Goal: Information Seeking & Learning: Find specific fact

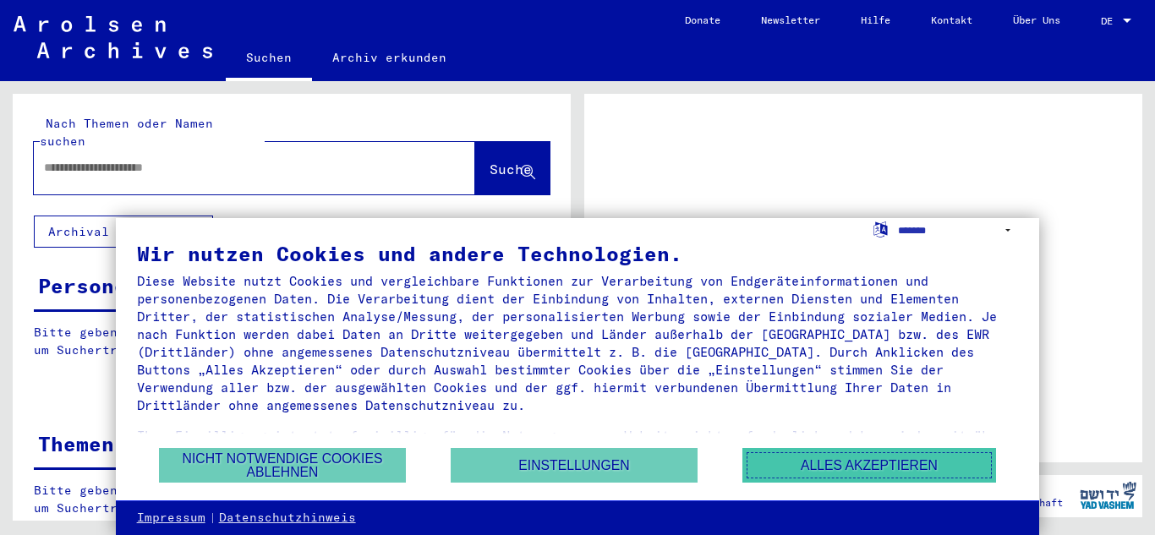
click at [896, 463] on button "Alles akzeptieren" at bounding box center [869, 465] width 254 height 35
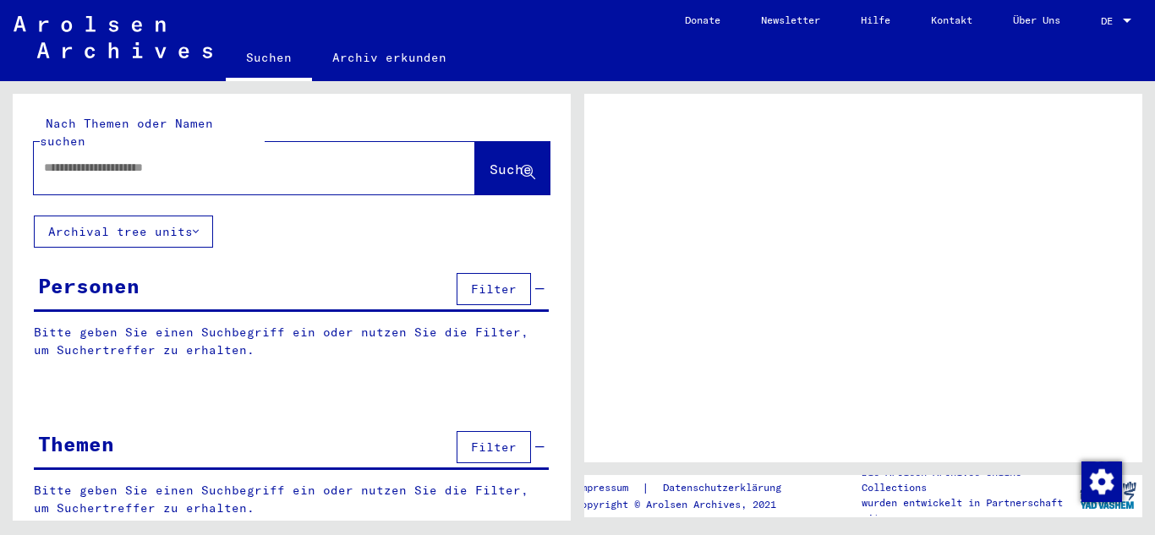
click at [117, 159] on input "text" at bounding box center [239, 168] width 391 height 18
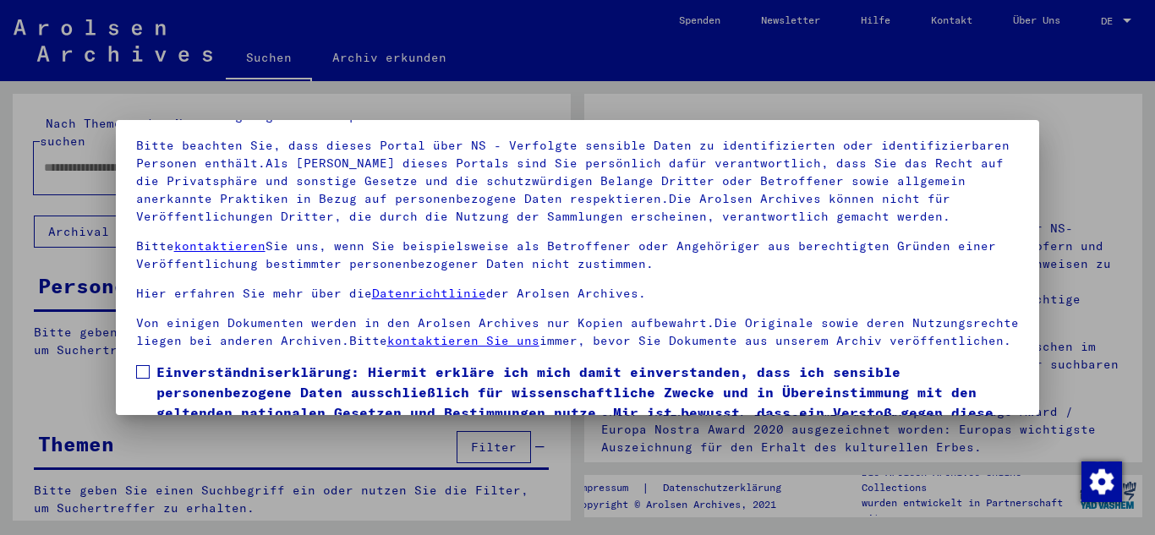
scroll to position [124, 0]
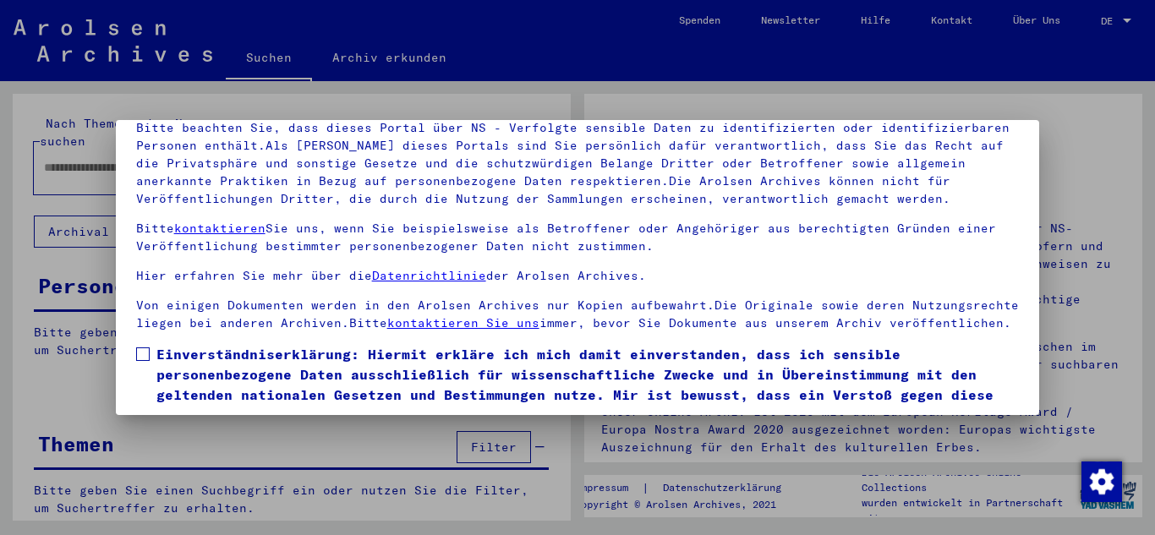
click at [143, 358] on span at bounding box center [143, 355] width 14 height 14
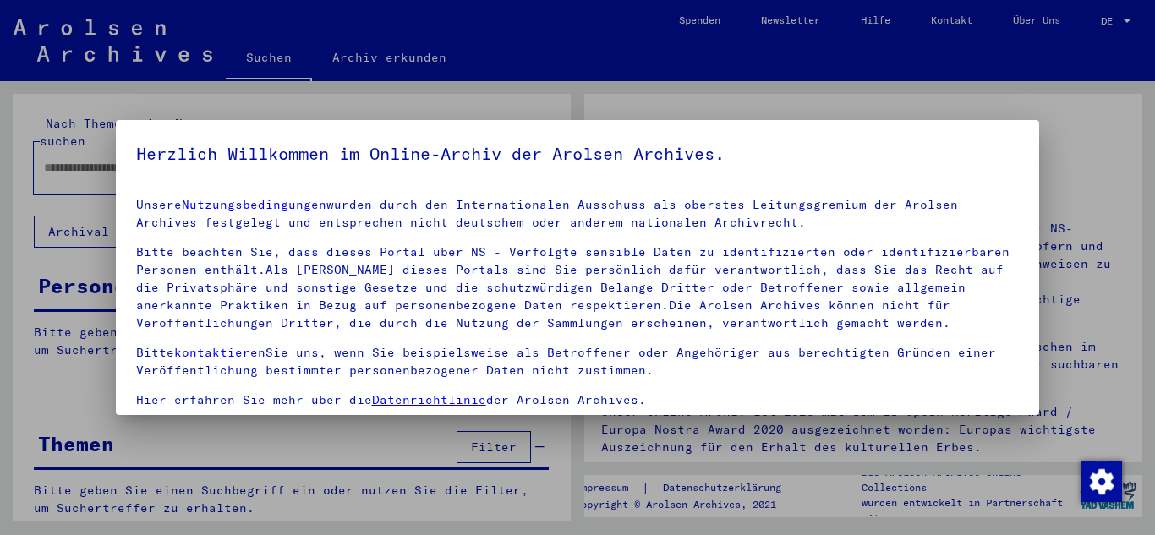
click at [1067, 224] on div at bounding box center [577, 267] width 1155 height 535
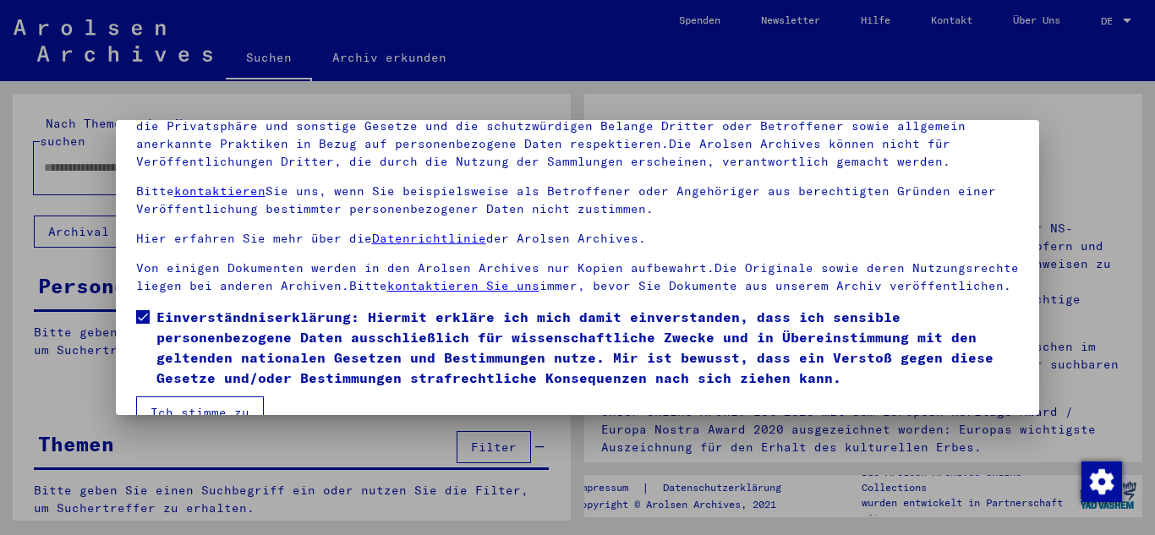
scroll to position [138, 0]
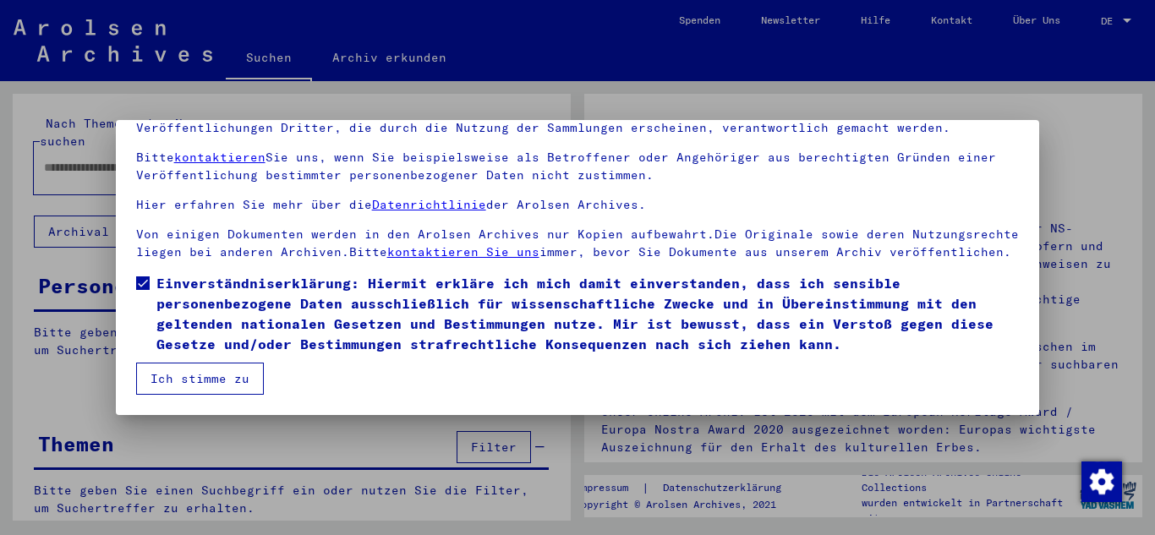
click at [186, 389] on button "Ich stimme zu" at bounding box center [200, 379] width 128 height 32
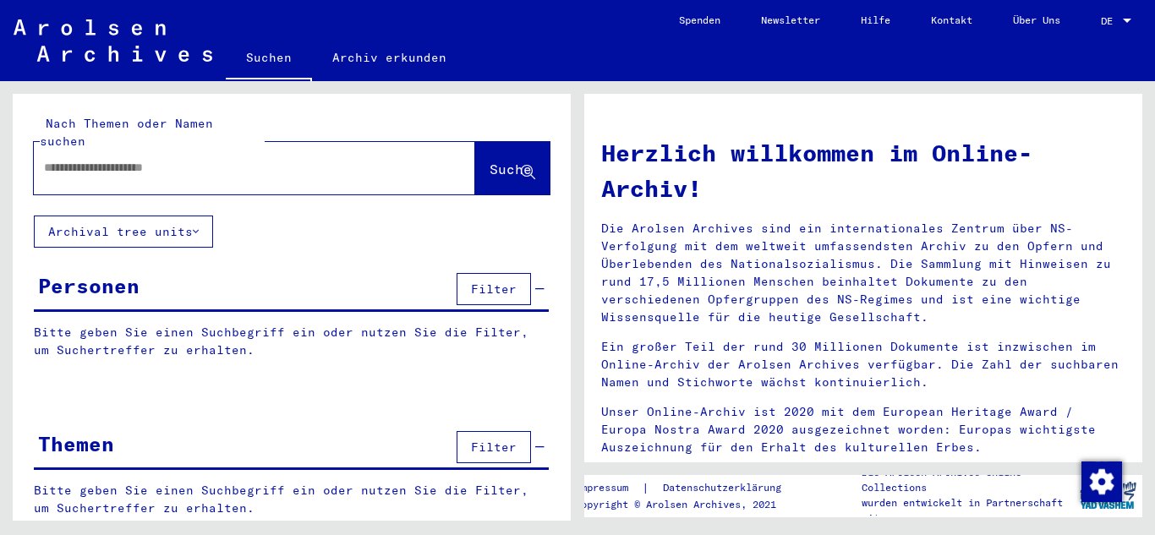
click at [226, 159] on input "text" at bounding box center [234, 168] width 380 height 18
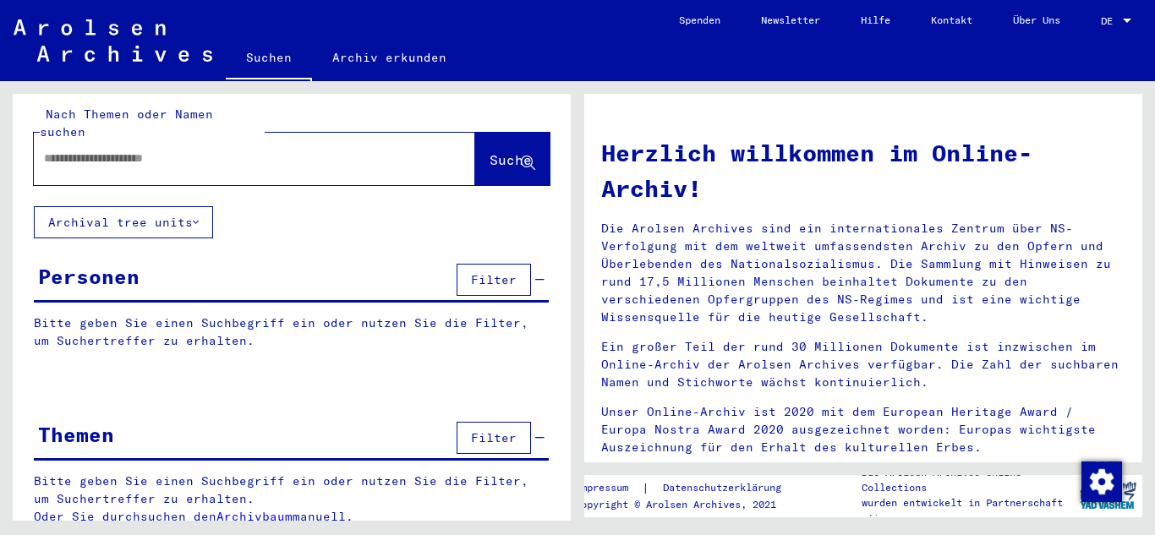
scroll to position [0, 0]
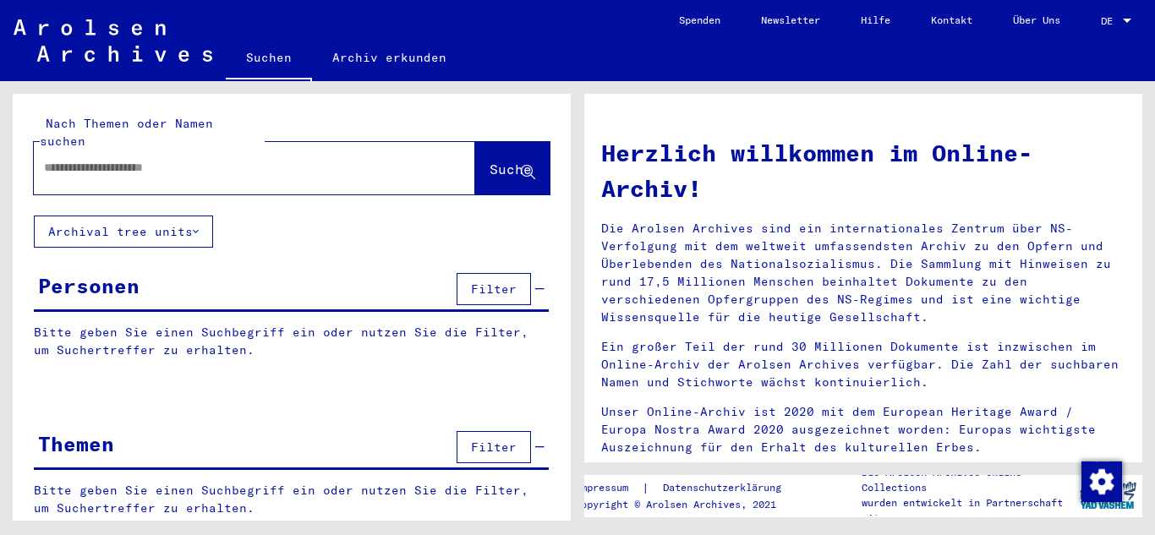
click at [257, 159] on input "text" at bounding box center [234, 168] width 380 height 18
click at [490, 161] on span "Suche" at bounding box center [511, 169] width 42 height 17
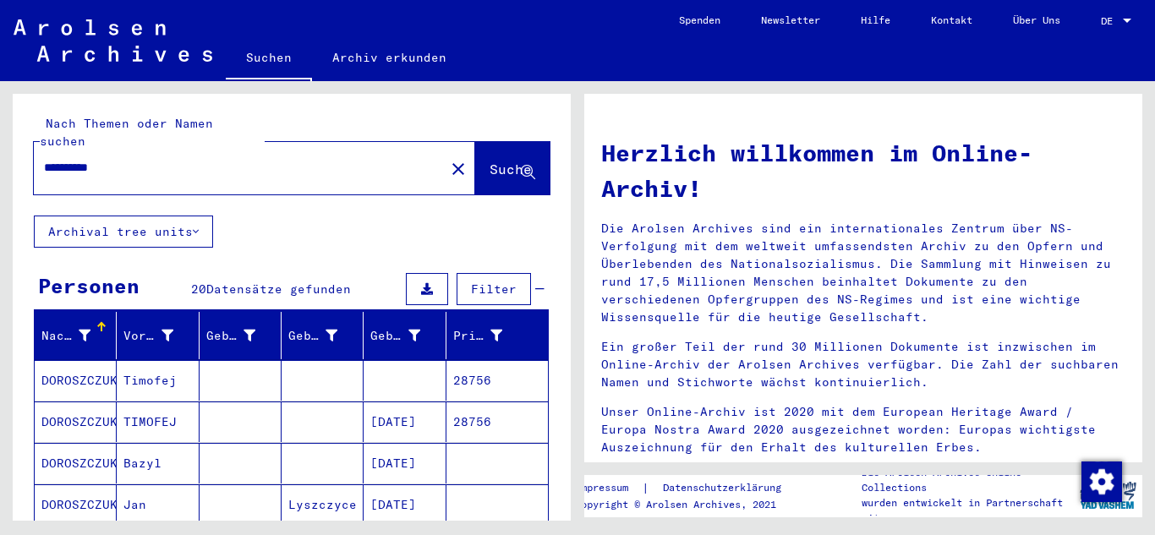
click at [74, 490] on mat-cell "DOROSZCZUK" at bounding box center [76, 504] width 82 height 41
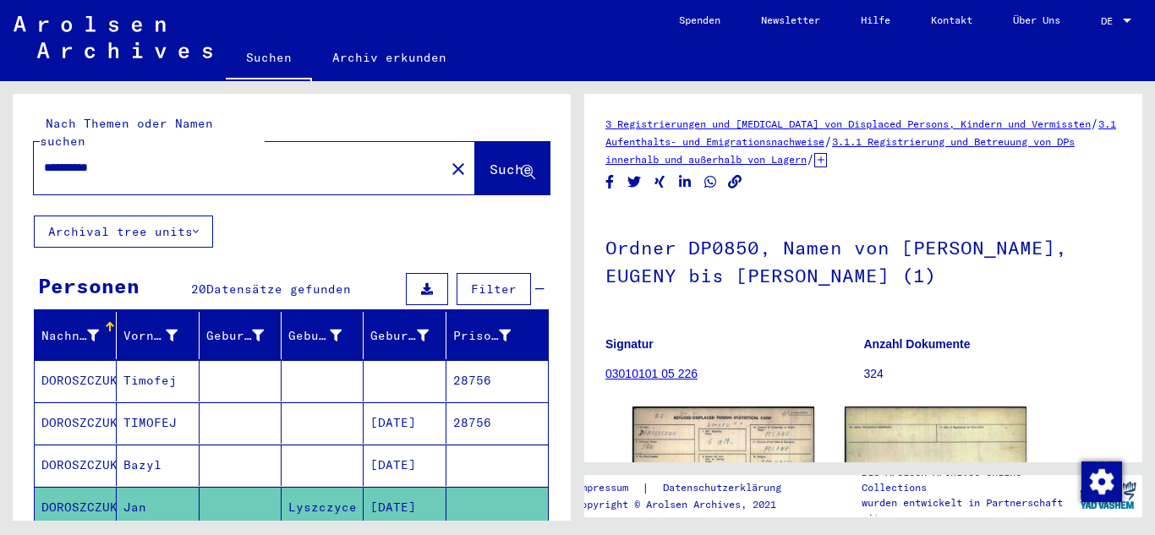
drag, startPoint x: 550, startPoint y: 219, endPoint x: 546, endPoint y: 201, distance: 18.3
click at [188, 216] on button "Archival tree units" at bounding box center [123, 232] width 179 height 32
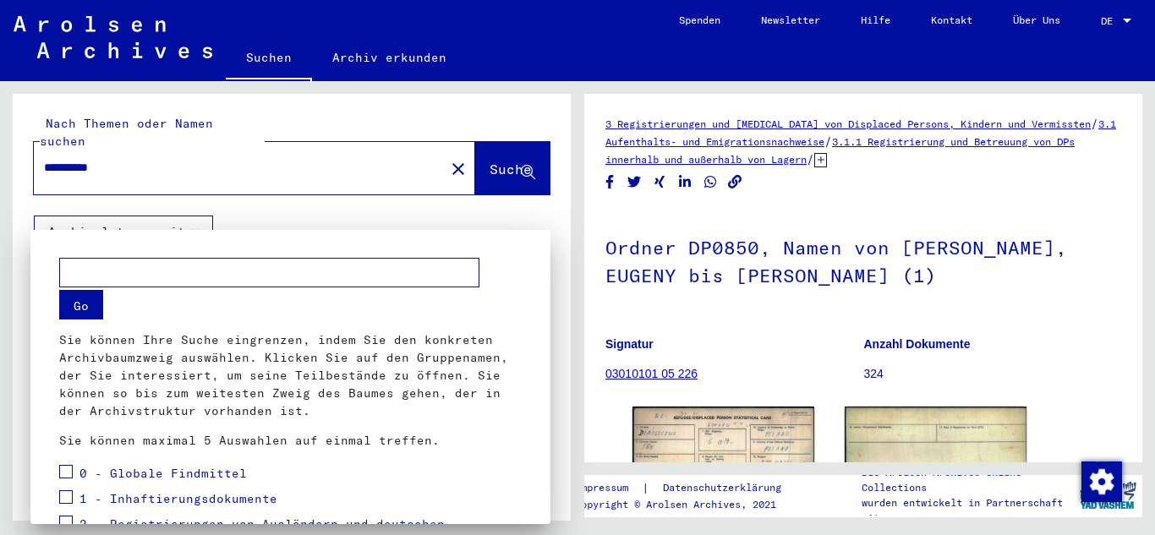
click at [186, 219] on div at bounding box center [577, 267] width 1155 height 535
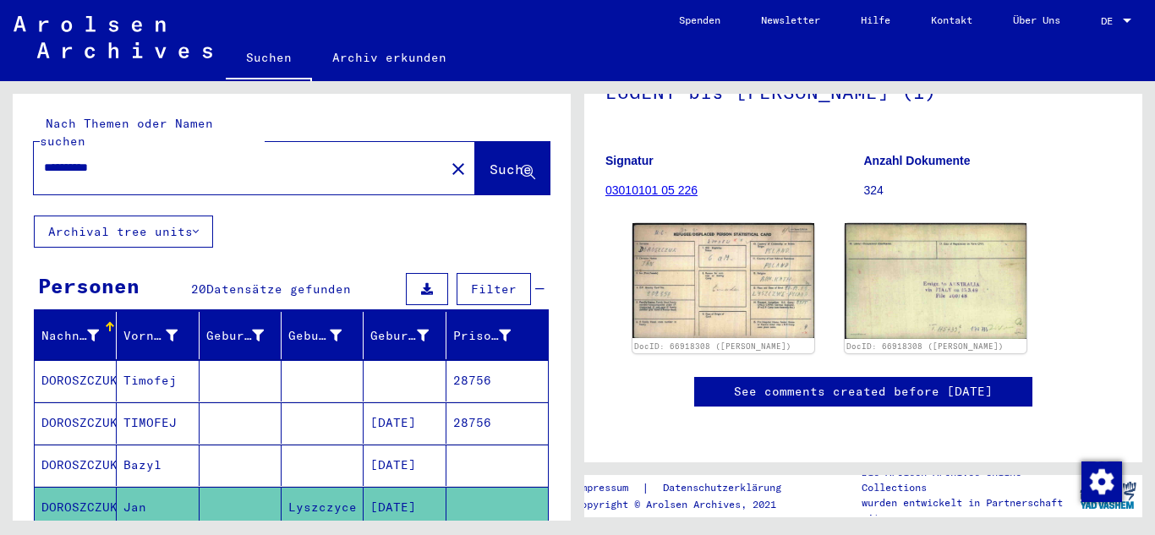
scroll to position [367, 0]
click at [989, 383] on link "See comments created before [DATE]" at bounding box center [863, 392] width 259 height 18
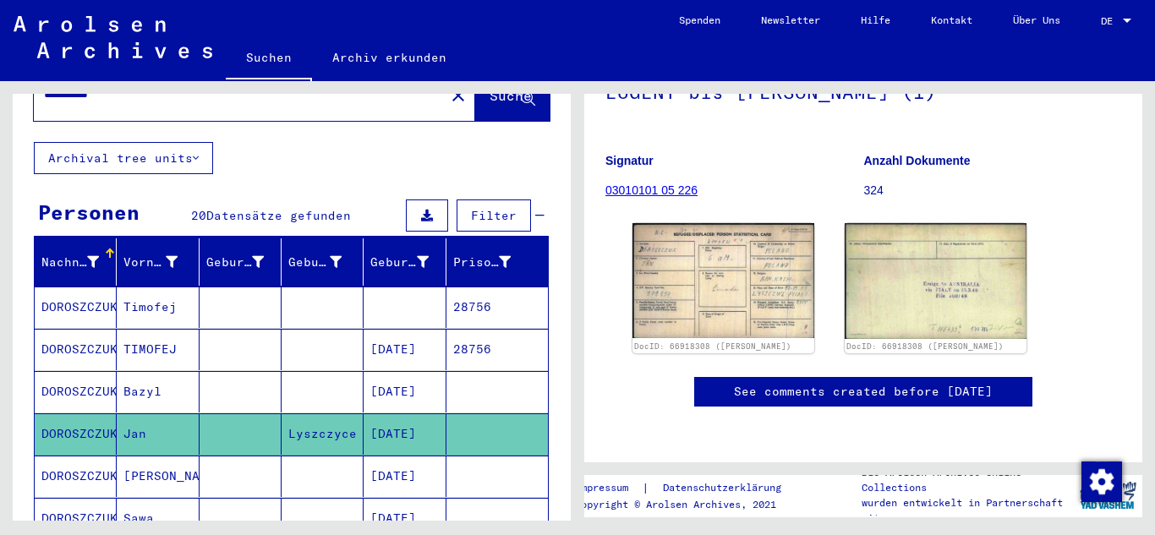
scroll to position [0, 0]
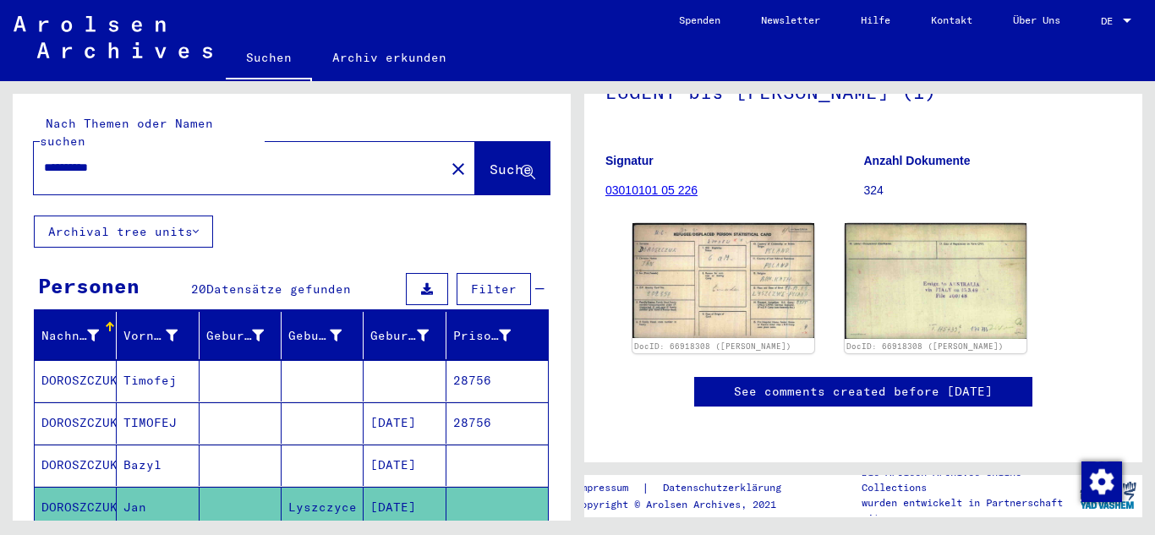
click at [47, 159] on input "**********" at bounding box center [239, 168] width 391 height 18
type input "**********"
click at [521, 166] on icon at bounding box center [528, 173] width 14 height 14
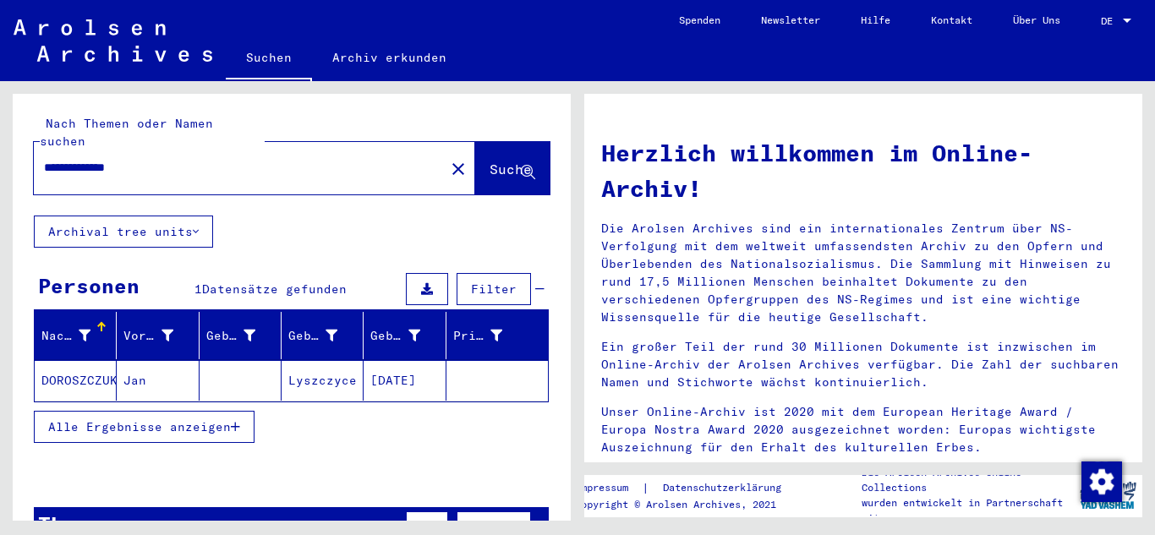
drag, startPoint x: 569, startPoint y: 246, endPoint x: 567, endPoint y: 388, distance: 142.1
click at [161, 224] on button "Archival tree units" at bounding box center [123, 232] width 179 height 32
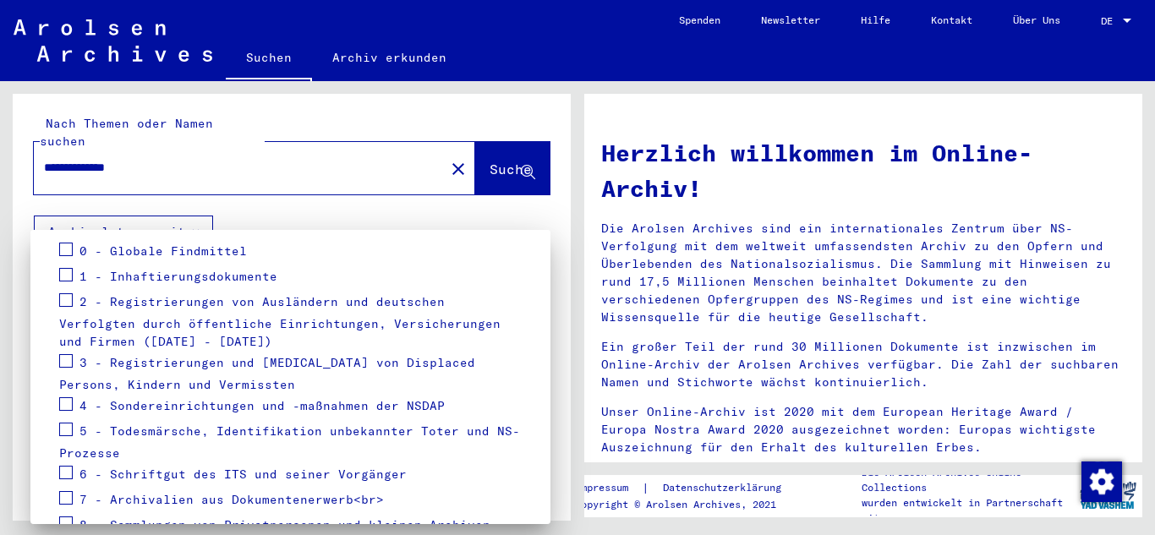
scroll to position [309, 0]
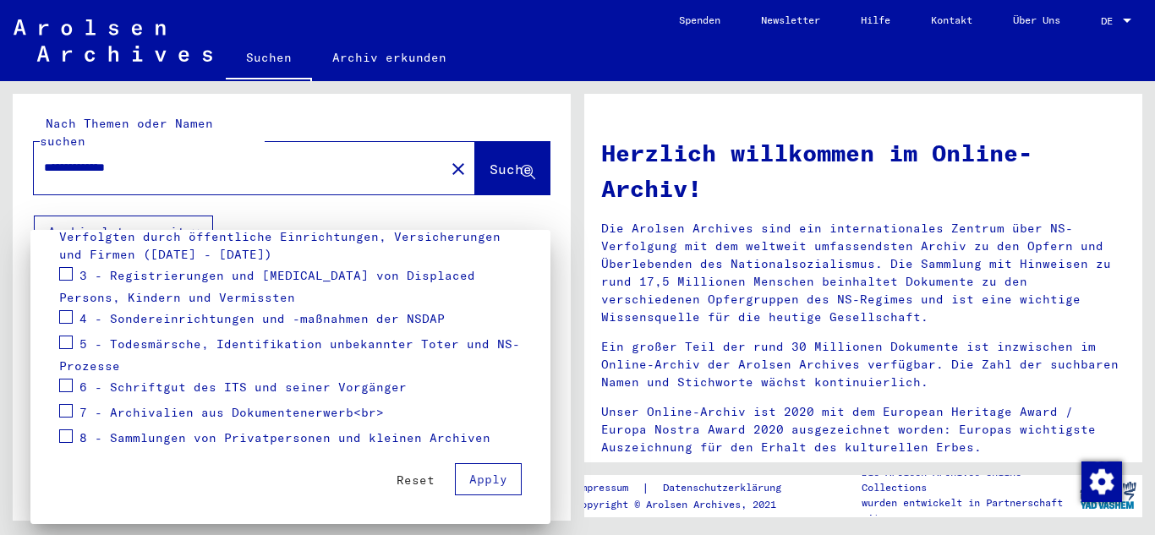
click at [72, 442] on span at bounding box center [66, 437] width 14 height 14
click at [498, 486] on span "Apply" at bounding box center [488, 479] width 38 height 15
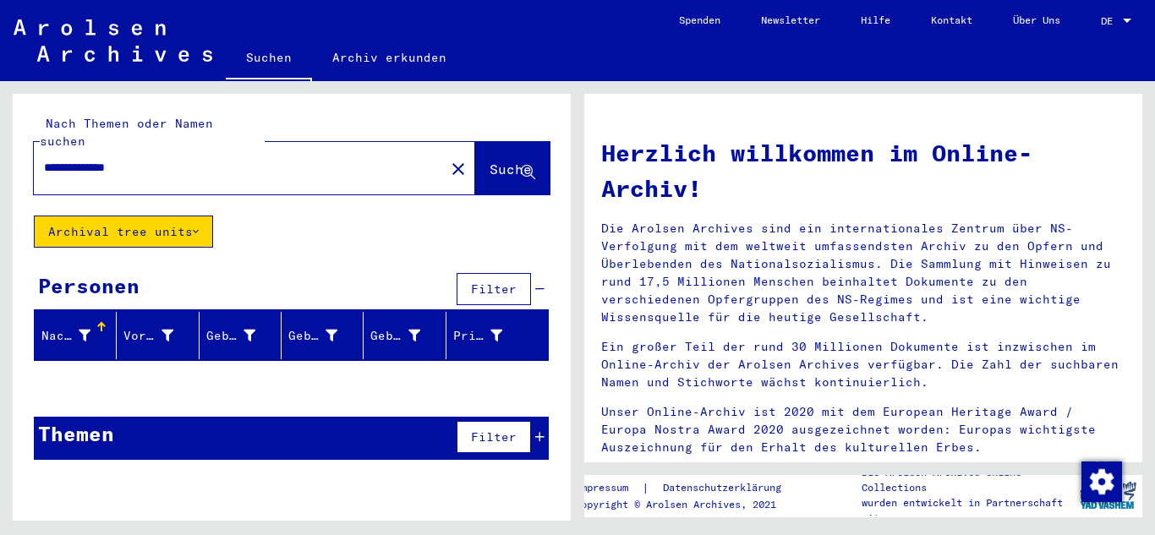
click at [172, 219] on button "Archival tree units" at bounding box center [123, 232] width 179 height 32
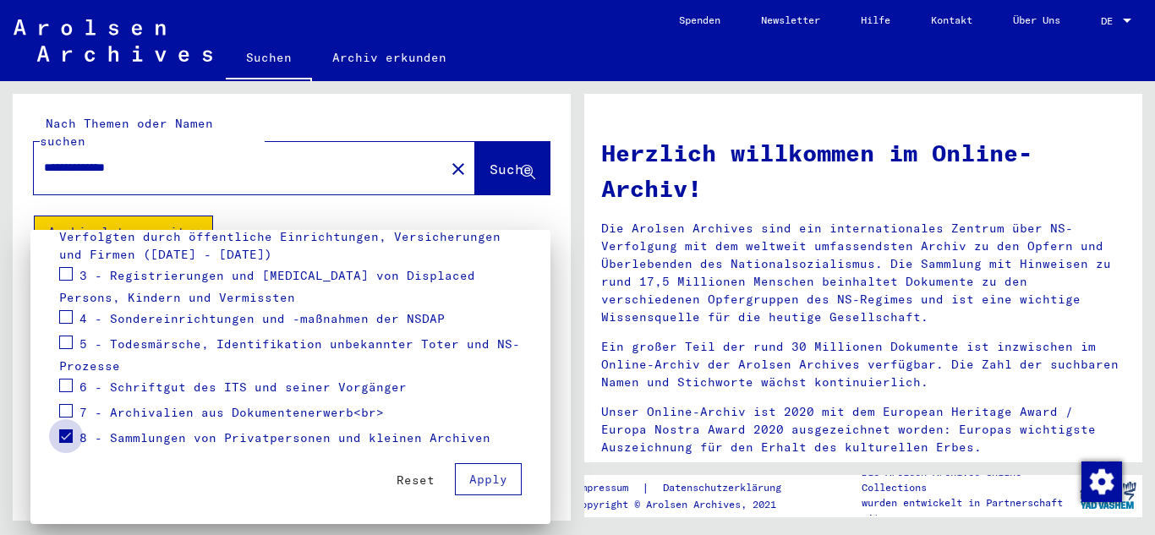
click at [67, 441] on span at bounding box center [66, 437] width 14 height 14
click at [81, 420] on div "7 - Archivalien aus Dokumentenerwerb<br>" at bounding box center [221, 413] width 325 height 25
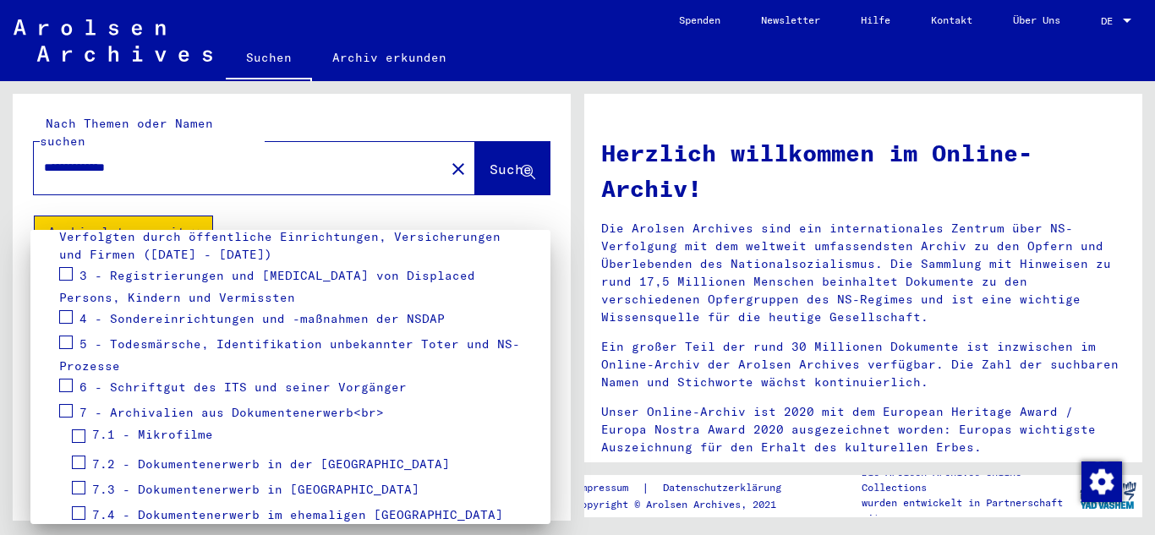
click at [84, 437] on span at bounding box center [79, 437] width 14 height 14
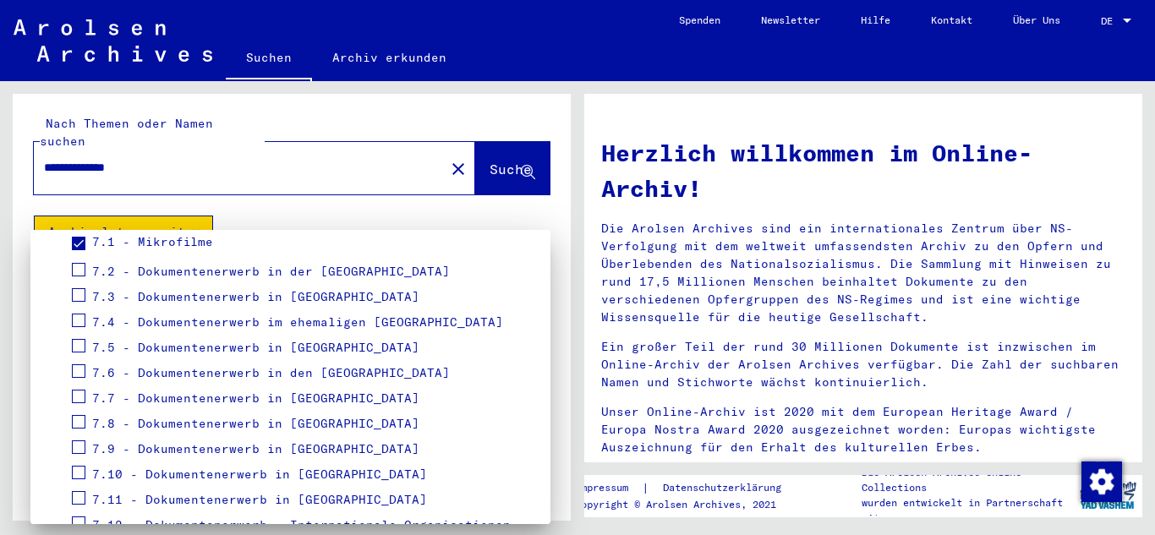
scroll to position [504, 0]
click at [79, 273] on span at bounding box center [79, 268] width 14 height 14
click at [78, 426] on span at bounding box center [79, 420] width 14 height 14
click at [239, 474] on span "7.10 - Dokumentenerwerb in [GEOGRAPHIC_DATA]" at bounding box center [259, 472] width 335 height 15
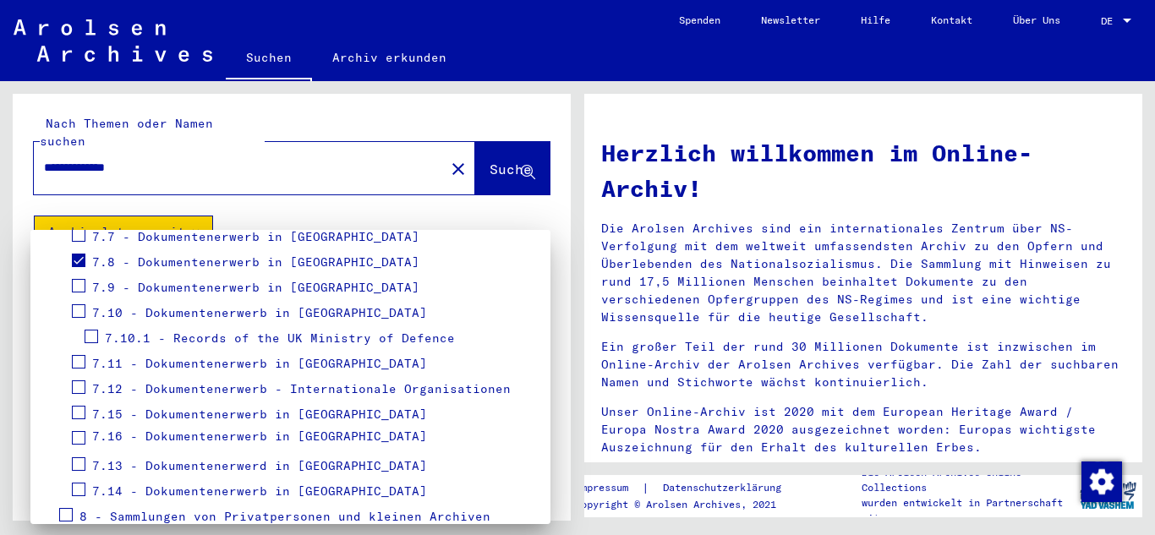
scroll to position [666, 0]
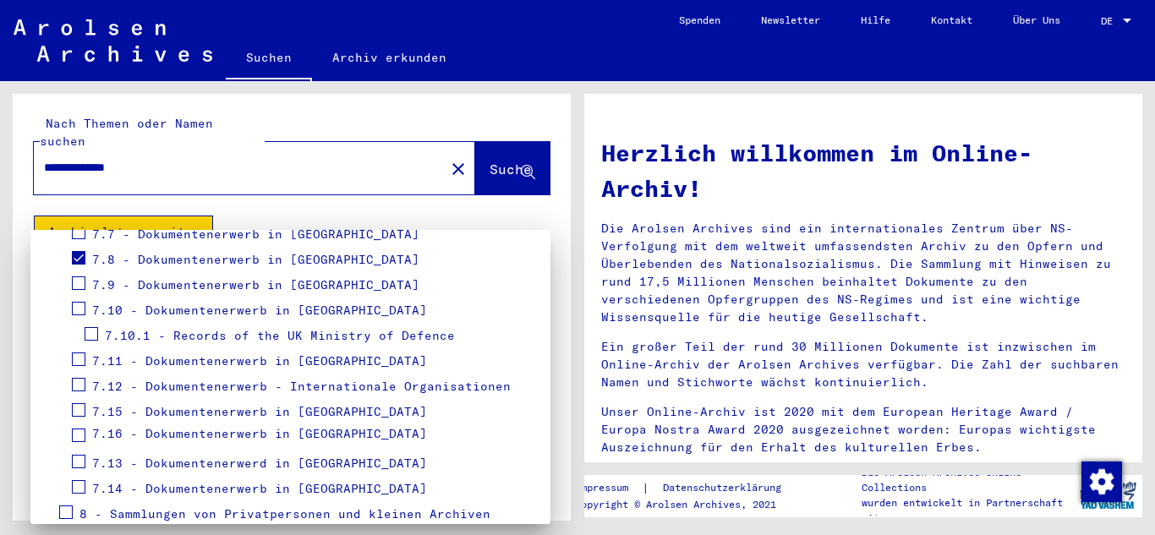
click at [94, 337] on span at bounding box center [92, 334] width 14 height 14
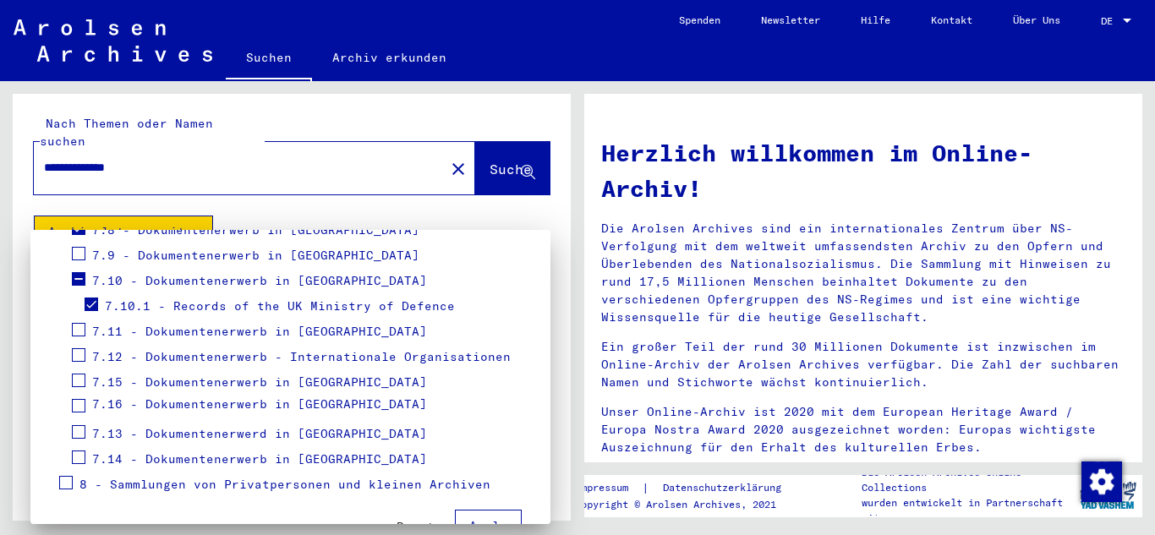
scroll to position [742, 0]
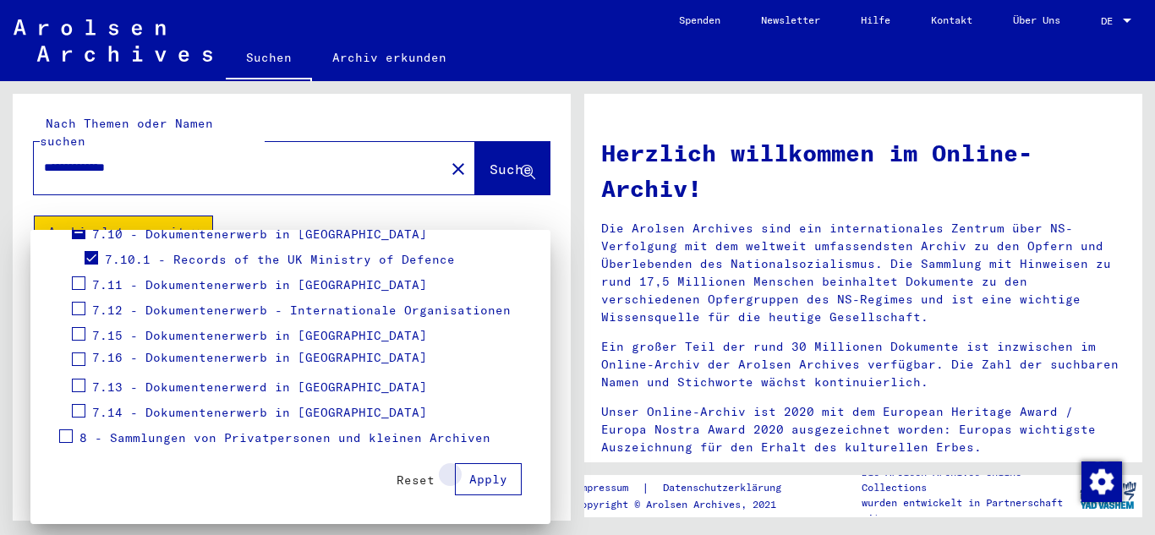
click at [501, 483] on span "Apply" at bounding box center [488, 479] width 38 height 15
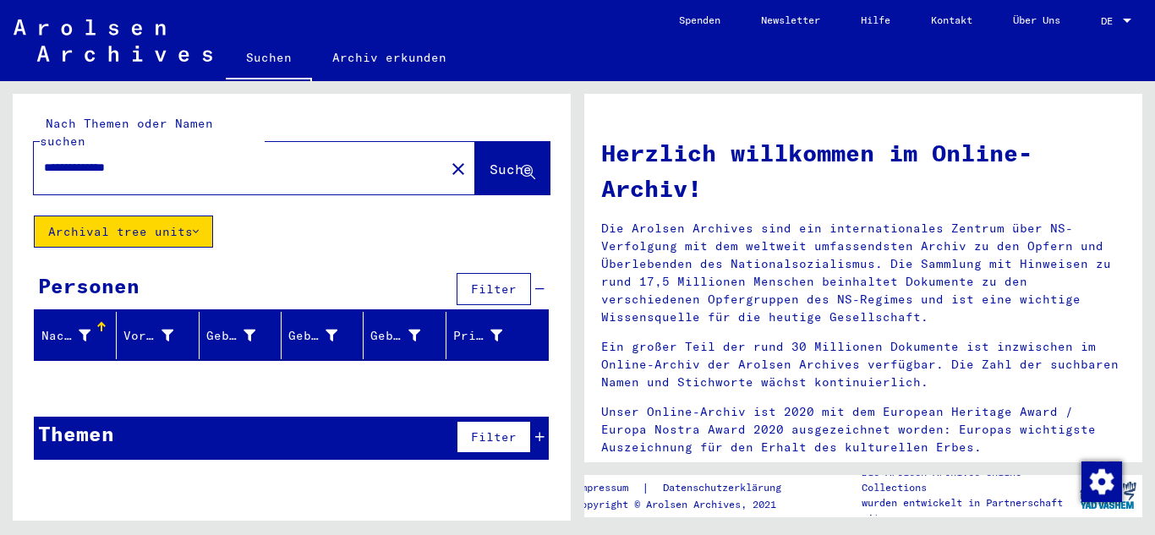
click at [161, 220] on button "Archival tree units" at bounding box center [123, 232] width 179 height 32
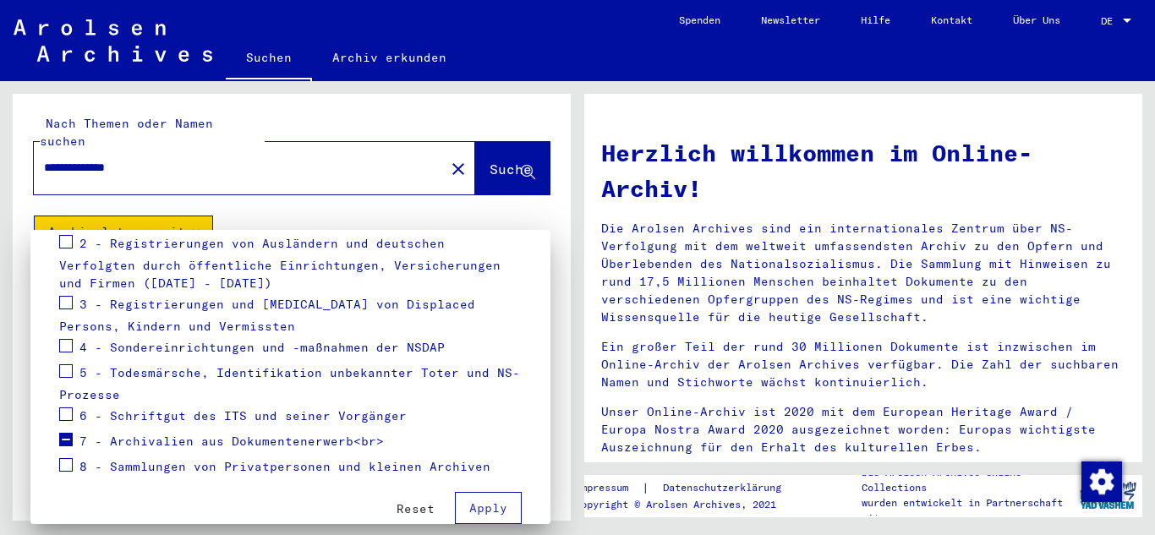
scroll to position [309, 0]
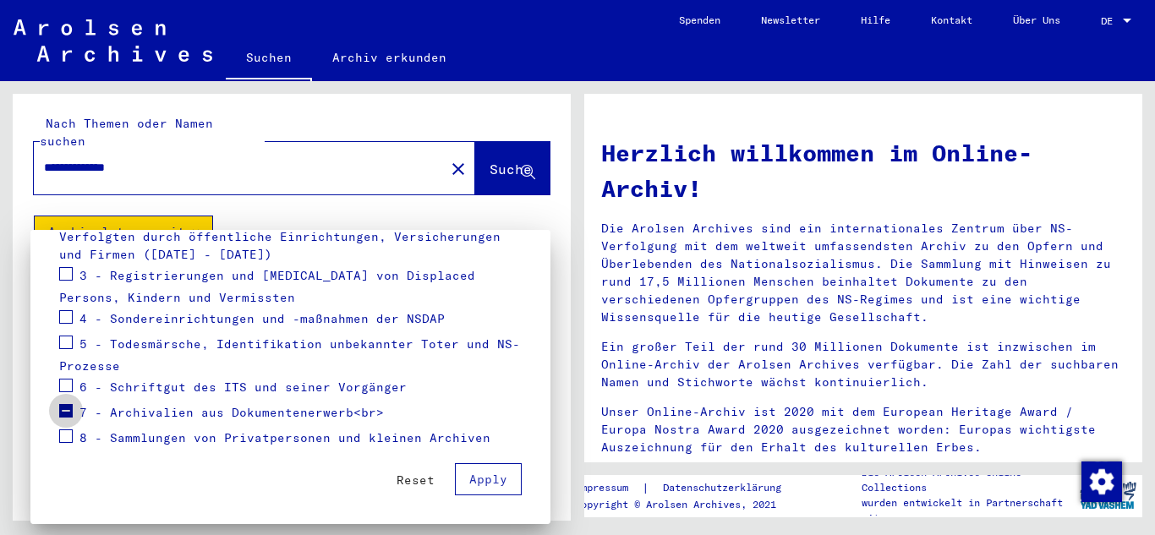
click at [70, 411] on span at bounding box center [66, 411] width 14 height 14
click at [72, 416] on span at bounding box center [66, 411] width 14 height 14
click at [70, 386] on span at bounding box center [66, 386] width 14 height 14
click at [71, 344] on span at bounding box center [66, 343] width 14 height 14
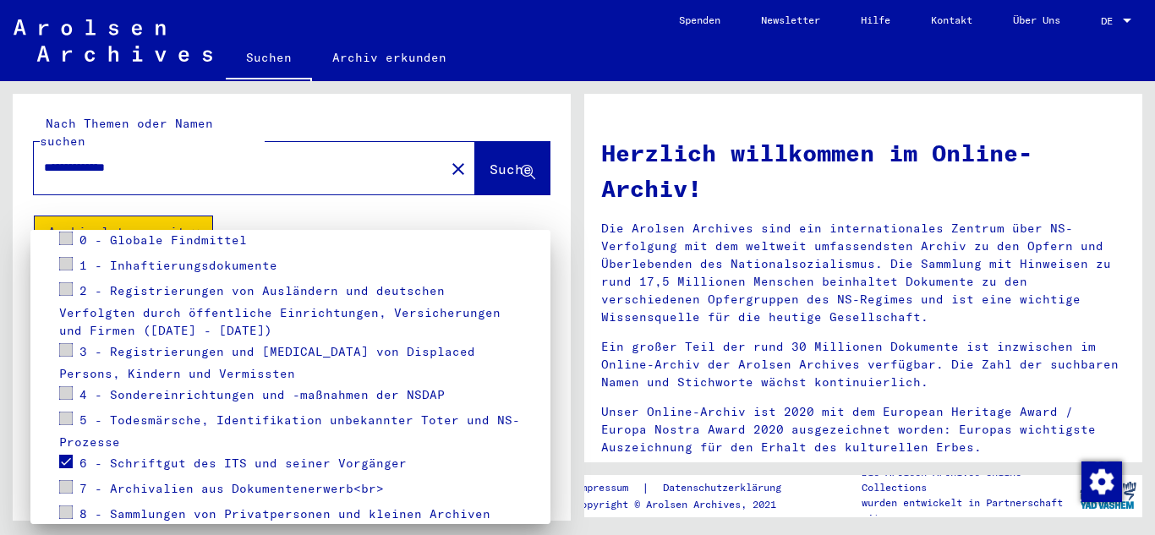
scroll to position [233, 0]
click at [70, 468] on span at bounding box center [66, 463] width 14 height 14
click at [68, 465] on span at bounding box center [66, 463] width 14 height 14
click at [70, 357] on span at bounding box center [66, 351] width 14 height 14
click at [69, 292] on span at bounding box center [66, 290] width 14 height 14
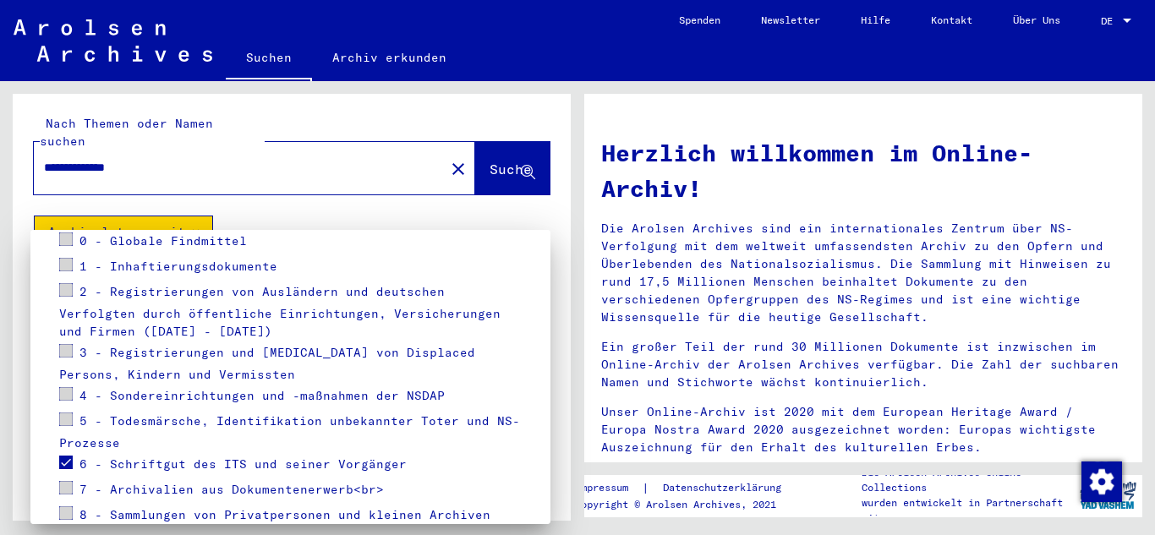
click at [68, 295] on span at bounding box center [66, 290] width 14 height 14
click at [72, 294] on span at bounding box center [66, 290] width 14 height 14
click at [71, 293] on span at bounding box center [66, 290] width 14 height 14
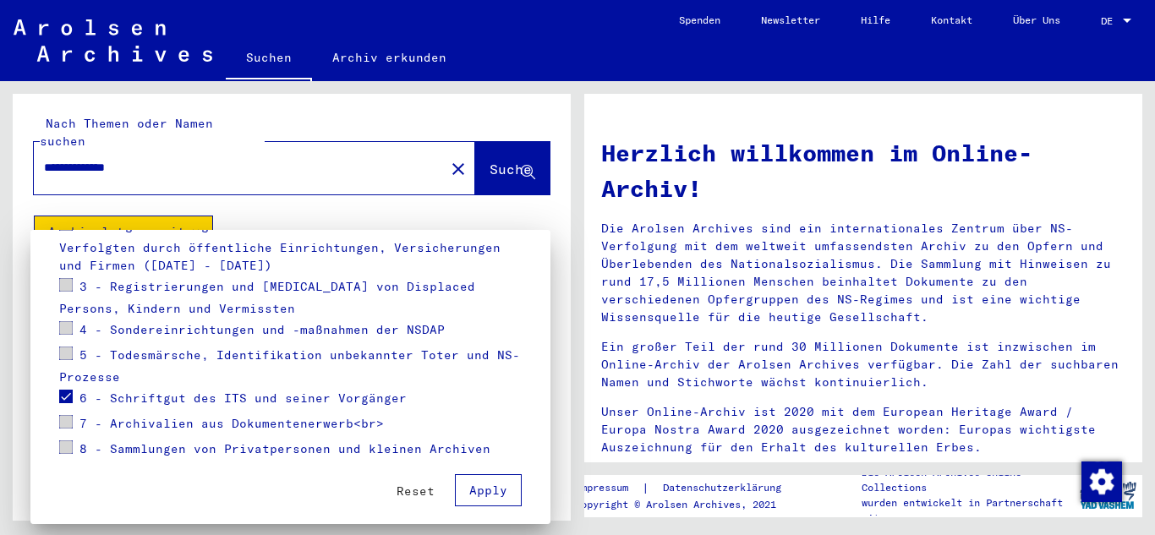
scroll to position [299, 0]
click at [484, 491] on span "Apply" at bounding box center [488, 489] width 38 height 15
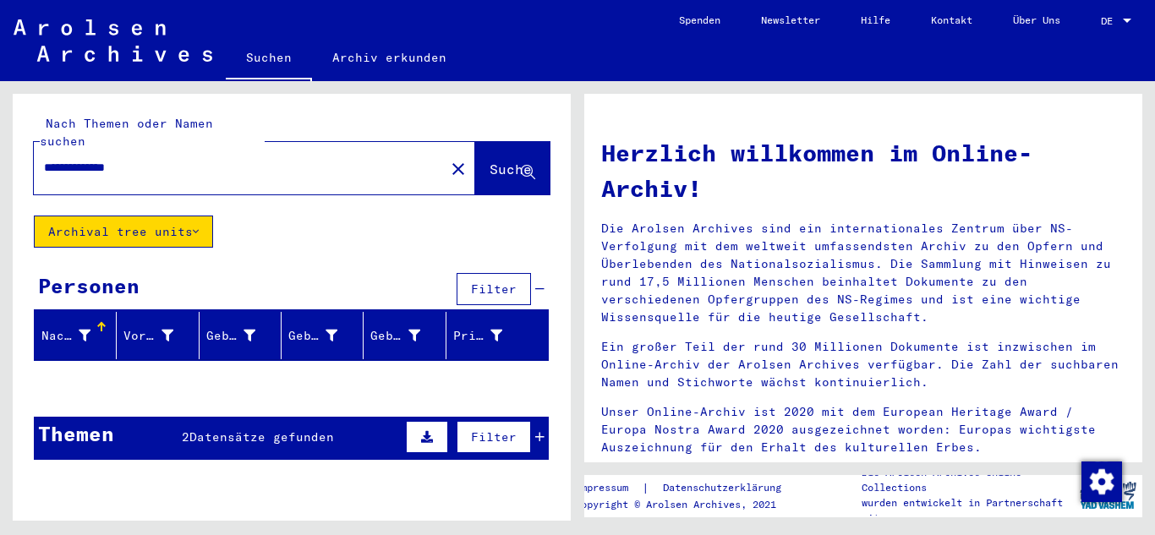
click at [166, 424] on div "Themen 2 Datensätze gefunden Filter" at bounding box center [291, 438] width 515 height 43
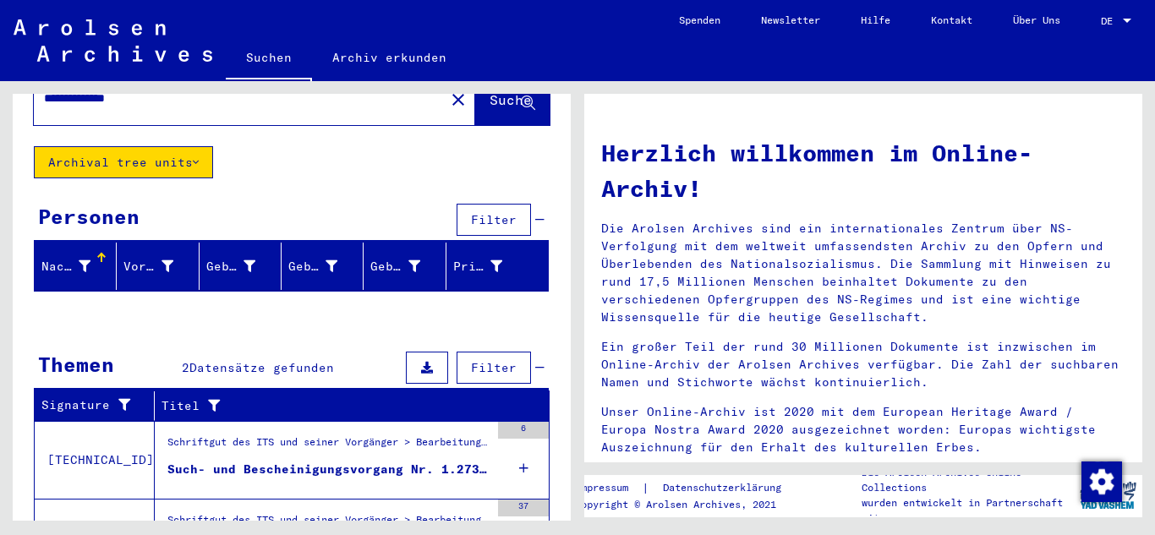
scroll to position [158, 0]
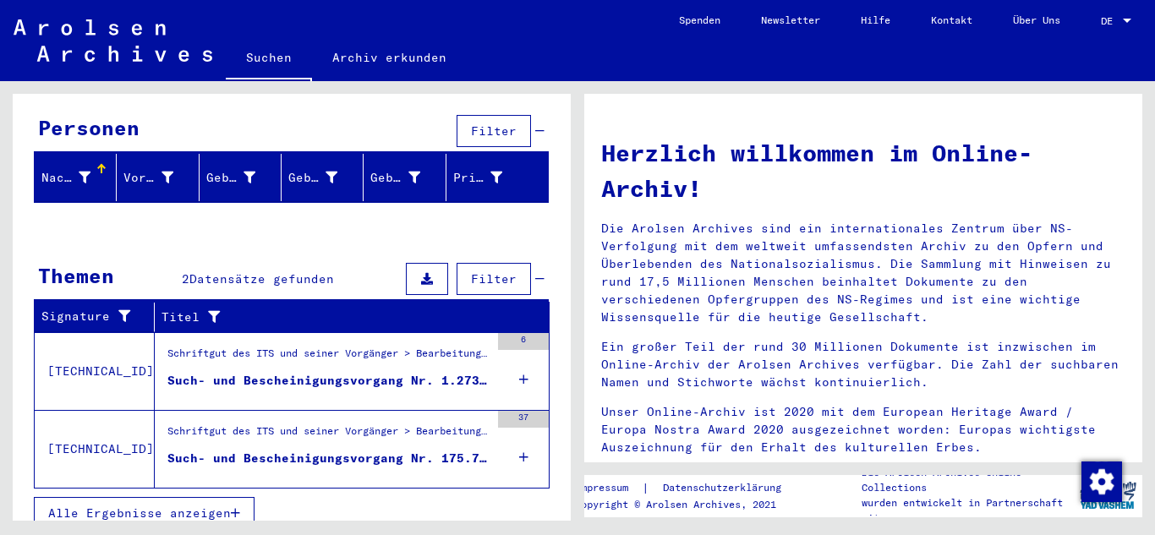
click at [373, 372] on div "Such- und Bescheinigungsvorgang Nr. 1.273.233 für [PERSON_NAME] geboren [DEMOGR…" at bounding box center [328, 381] width 322 height 18
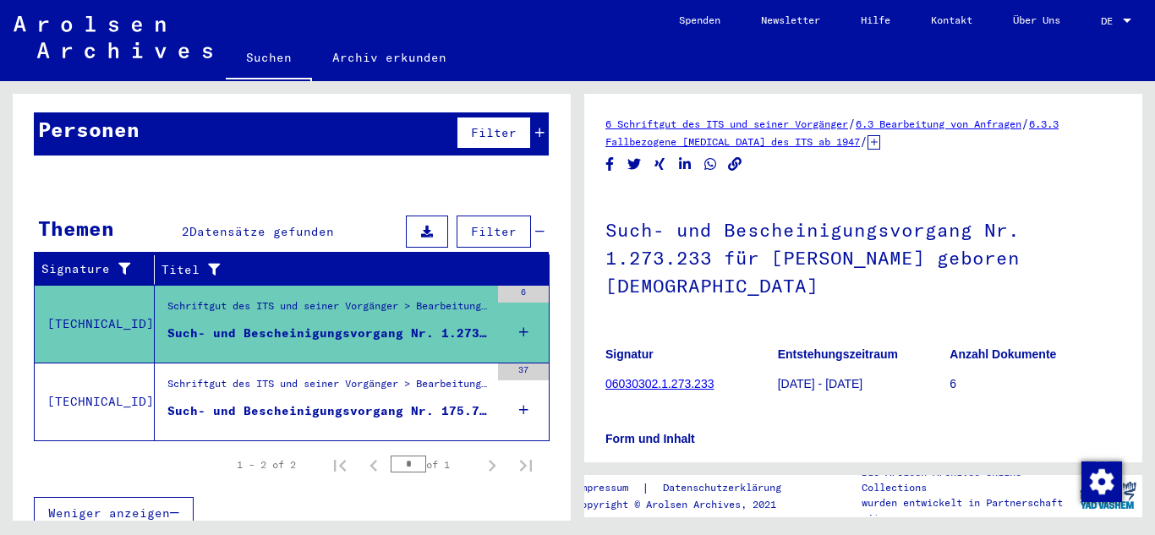
click at [654, 390] on link "06030302.1.273.233" at bounding box center [659, 384] width 108 height 14
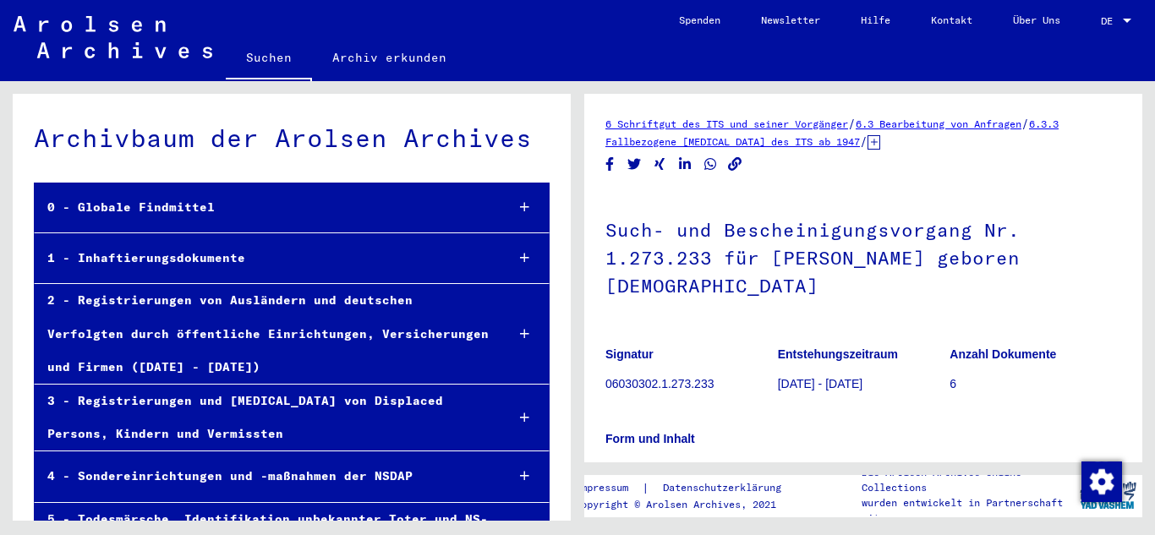
scroll to position [23461, 0]
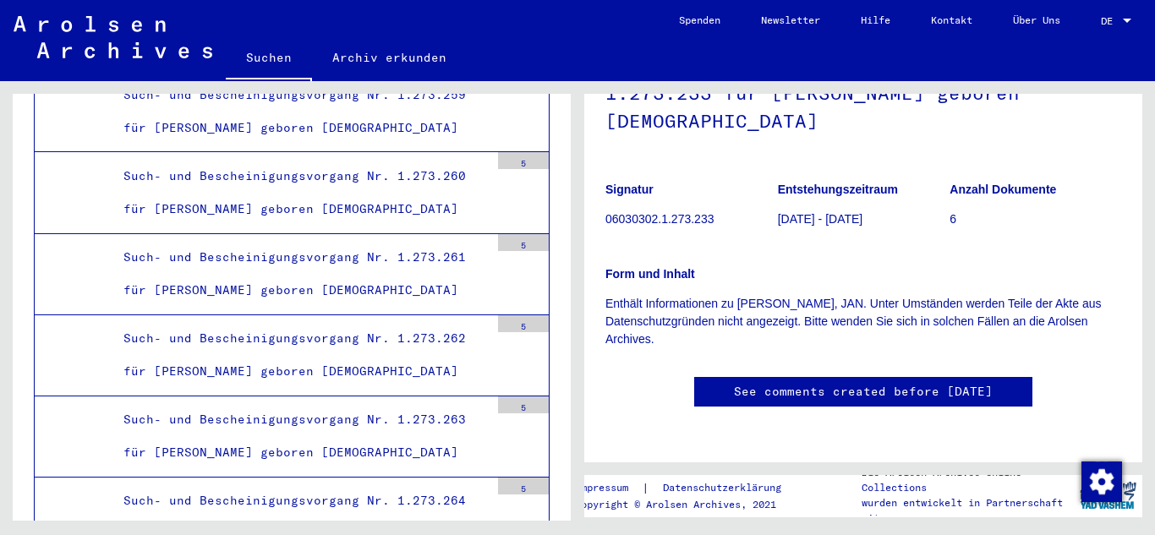
scroll to position [26825, 0]
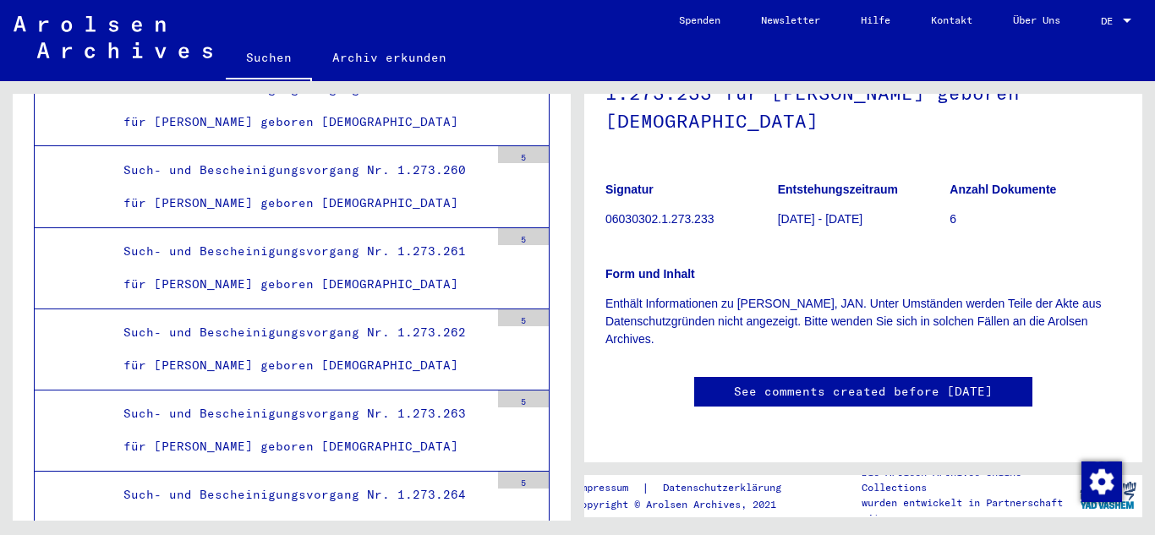
click at [966, 211] on p "6" at bounding box center [1036, 220] width 172 height 18
click at [689, 211] on p "06030302.1.273.233" at bounding box center [691, 220] width 172 height 18
click at [681, 211] on p "06030302.1.273.233" at bounding box center [691, 220] width 172 height 18
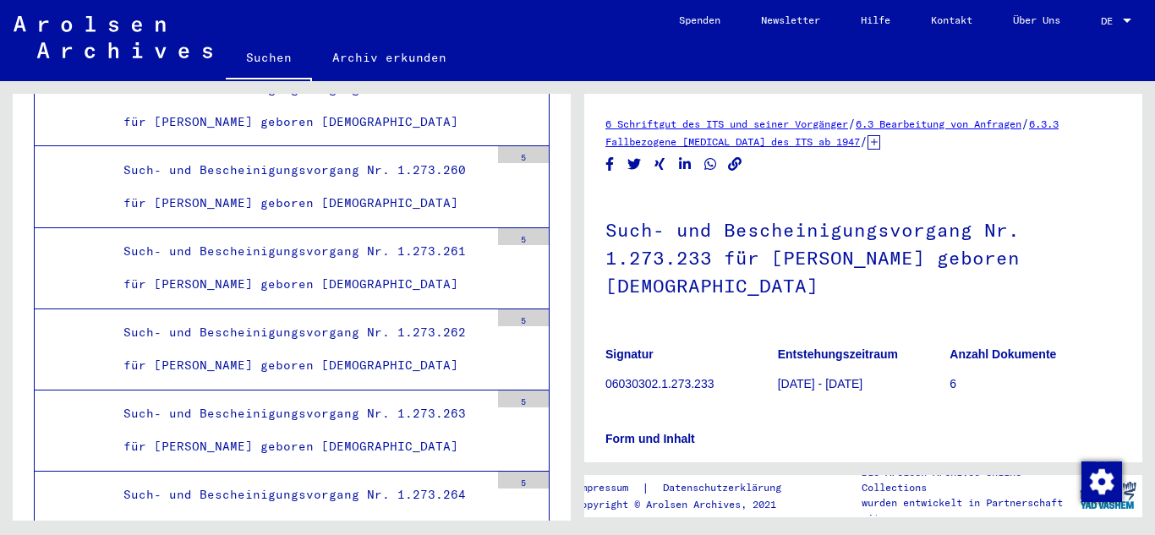
click at [677, 381] on p "06030302.1.273.233" at bounding box center [691, 384] width 172 height 18
click at [958, 391] on p "6" at bounding box center [1036, 384] width 172 height 18
click at [814, 380] on p "[DATE] - [DATE]" at bounding box center [864, 384] width 172 height 18
click at [816, 397] on figure "Entstehungszeitraum [DATE] - [DATE]" at bounding box center [864, 372] width 172 height 76
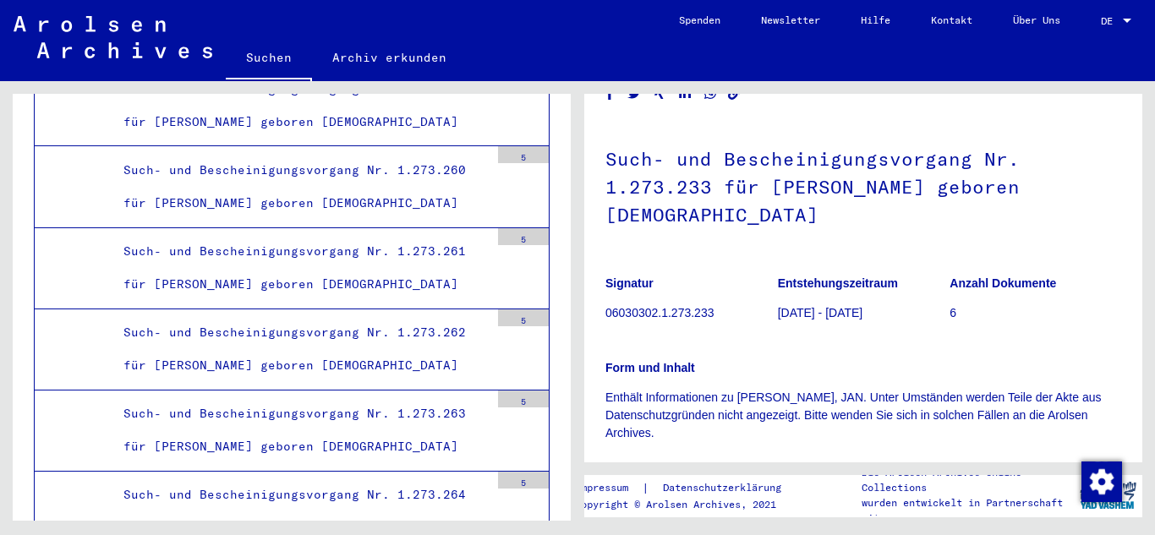
scroll to position [145, 0]
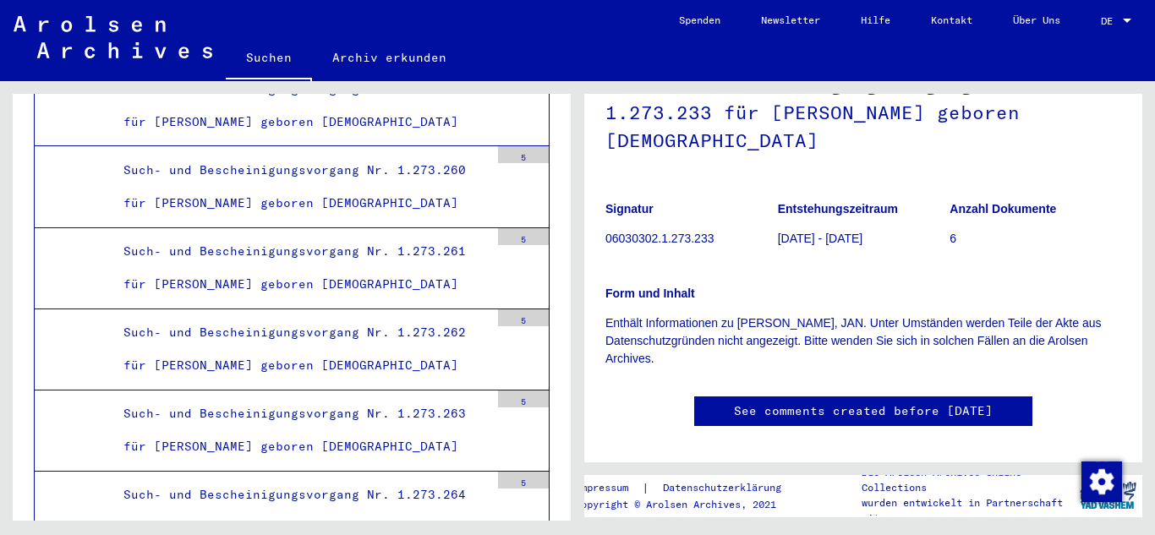
click at [807, 342] on p "Enthält Informationen zu [PERSON_NAME], JAN. Unter Umständen werden Teile der A…" at bounding box center [863, 341] width 516 height 53
click at [829, 347] on p "Enthält Informationen zu [PERSON_NAME], JAN. Unter Umständen werden Teile der A…" at bounding box center [863, 341] width 516 height 53
click at [835, 347] on p "Enthält Informationen zu [PERSON_NAME], JAN. Unter Umständen werden Teile der A…" at bounding box center [863, 341] width 516 height 53
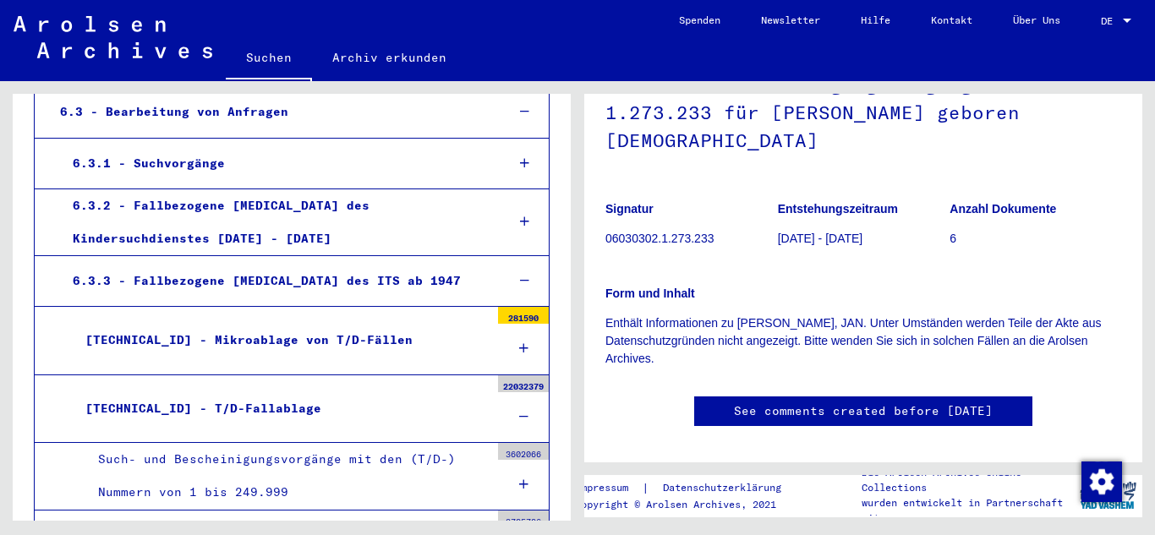
scroll to position [667, 0]
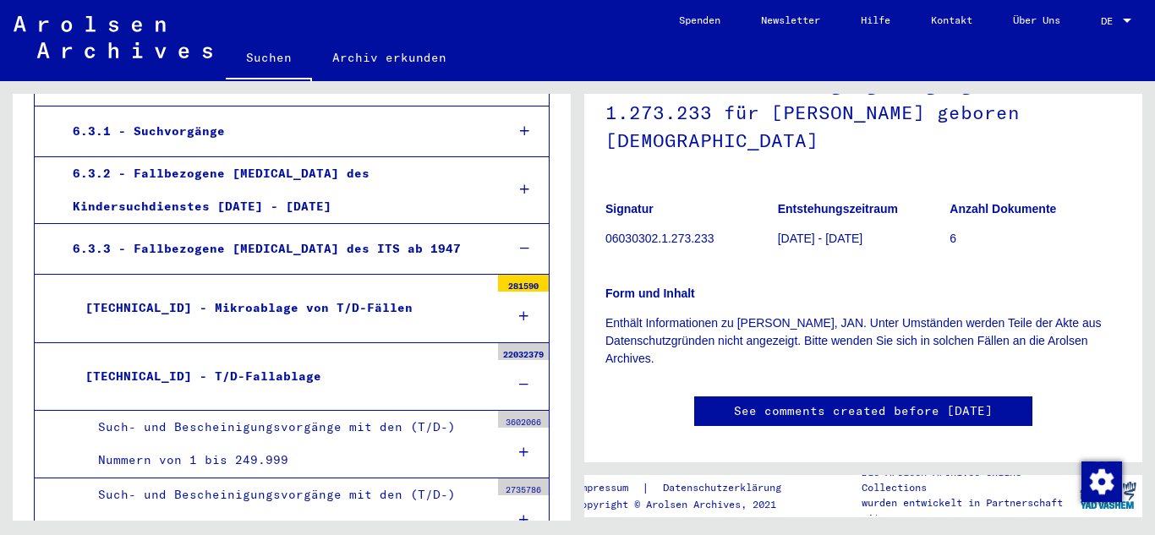
click at [445, 309] on div "[TECHNICAL_ID] - Mikroablage von T/D-Fällen" at bounding box center [281, 308] width 417 height 33
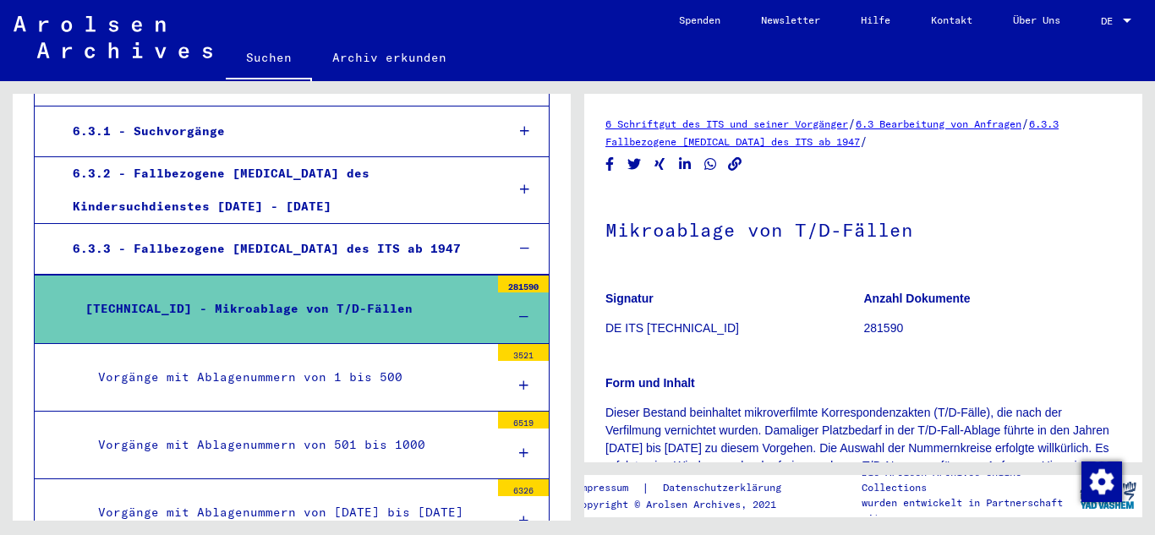
click at [521, 262] on div at bounding box center [525, 249] width 48 height 50
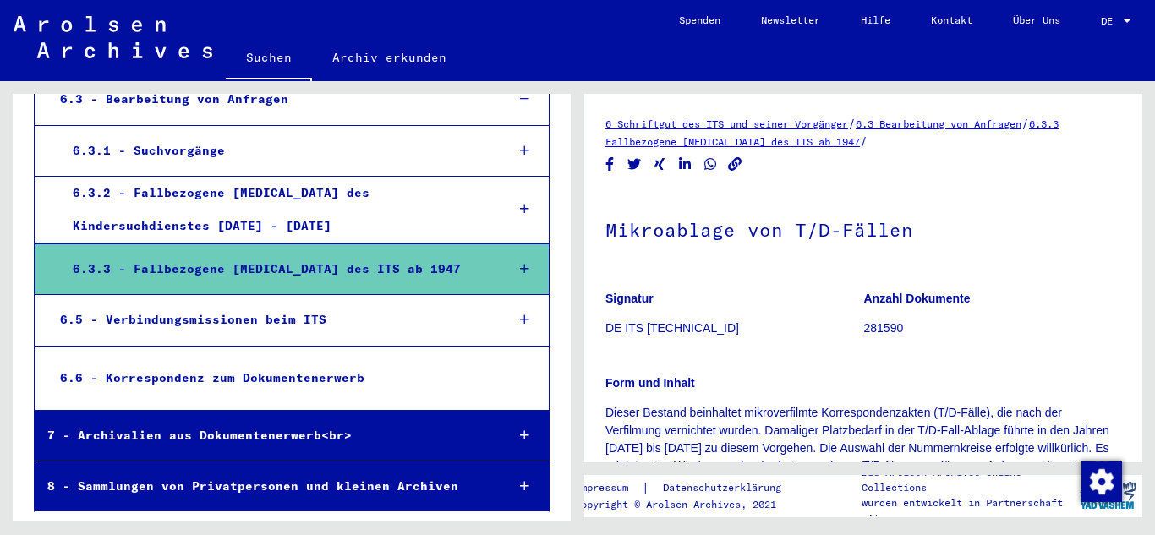
scroll to position [648, 0]
click at [508, 271] on div at bounding box center [525, 269] width 48 height 50
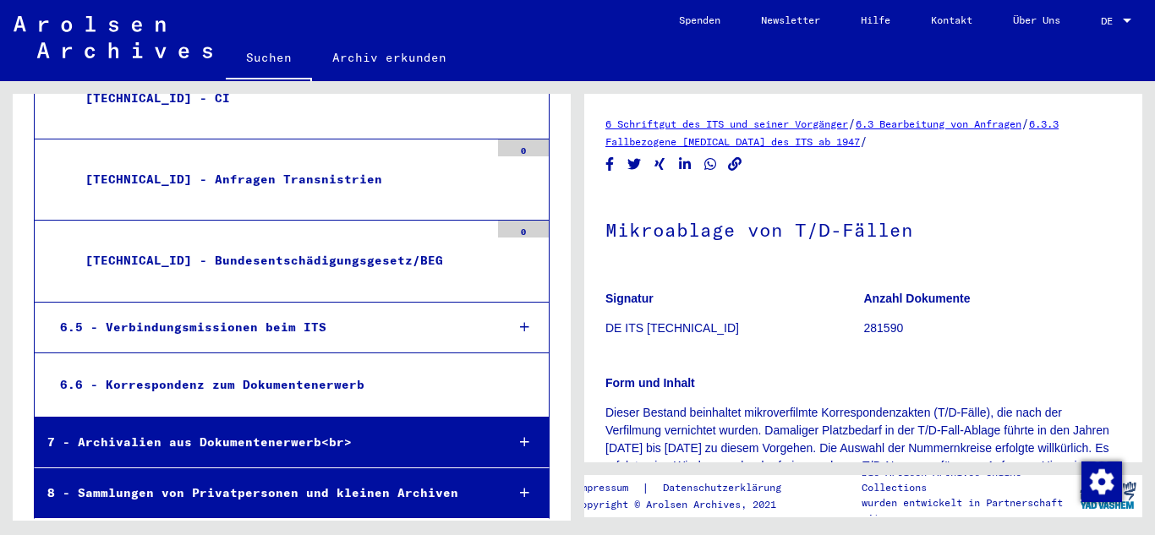
scroll to position [1095, 0]
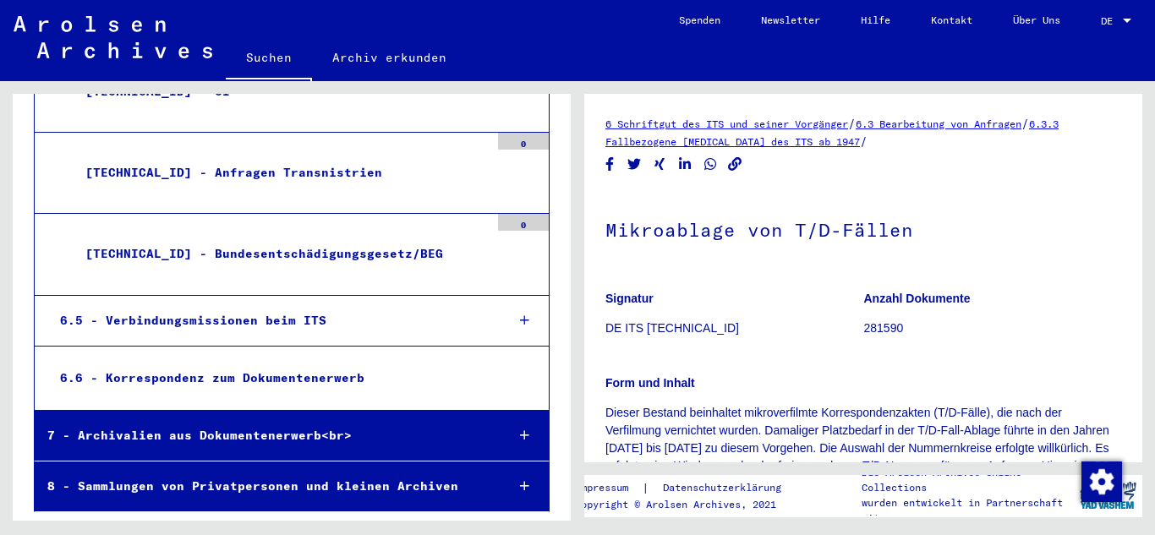
click at [506, 436] on div at bounding box center [524, 436] width 49 height 50
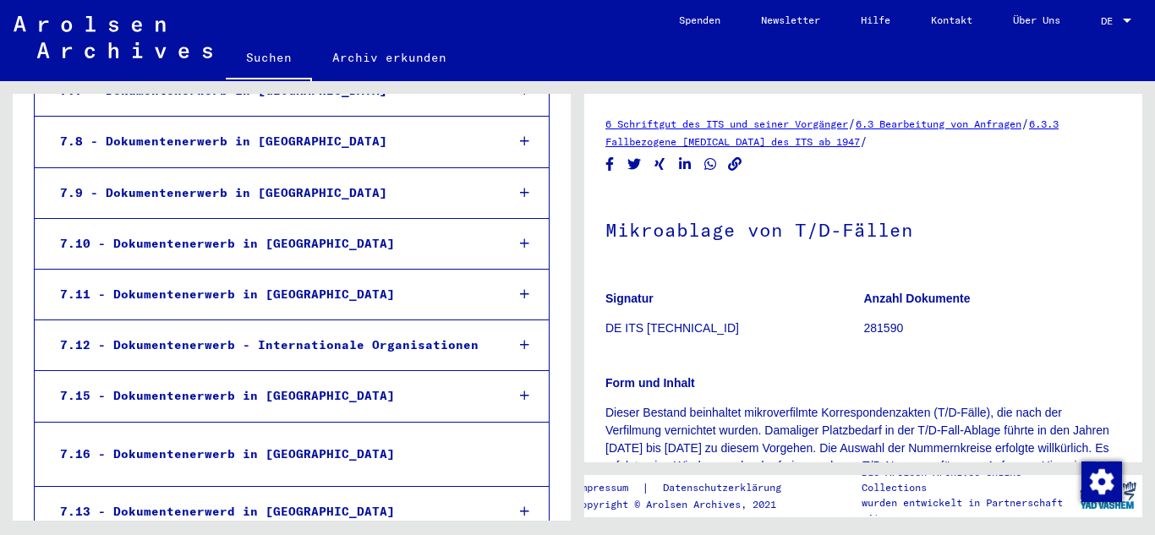
scroll to position [1936, 0]
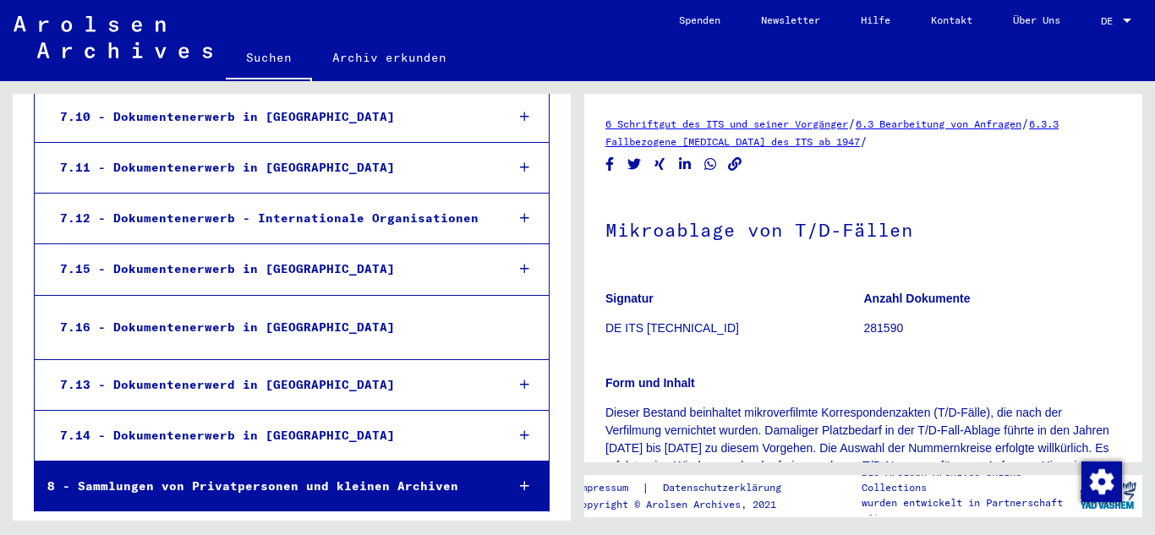
click at [468, 496] on div "8 - Sammlungen von Privatpersonen und kleinen Archiven" at bounding box center [263, 486] width 457 height 33
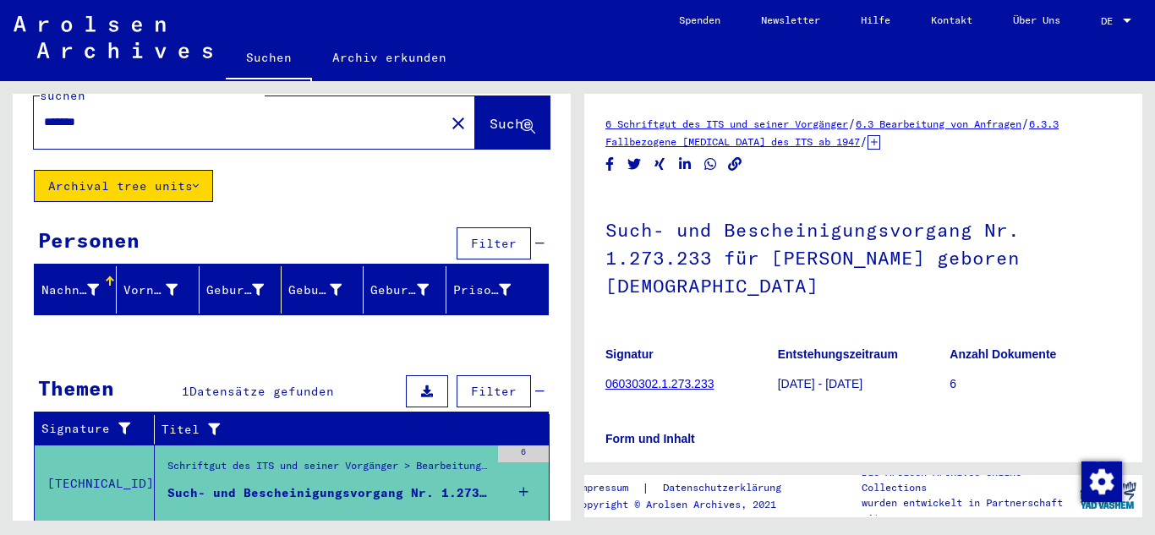
scroll to position [80, 0]
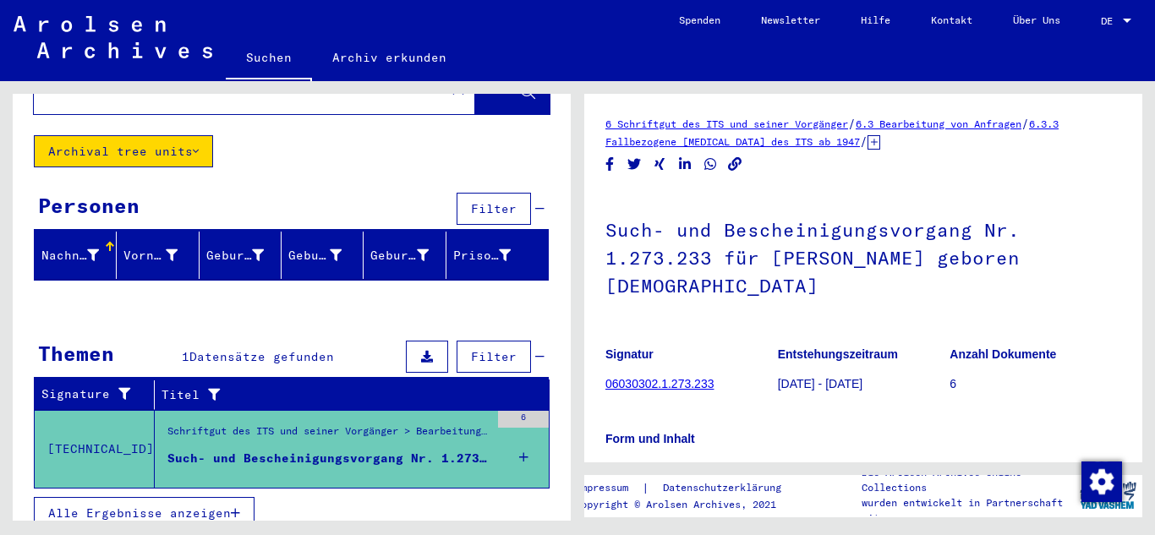
click at [331, 450] on figure "Such- und Bescheinigungsvorgang Nr. 1.273.233 für [PERSON_NAME] geboren [DEMOGR…" at bounding box center [328, 462] width 322 height 25
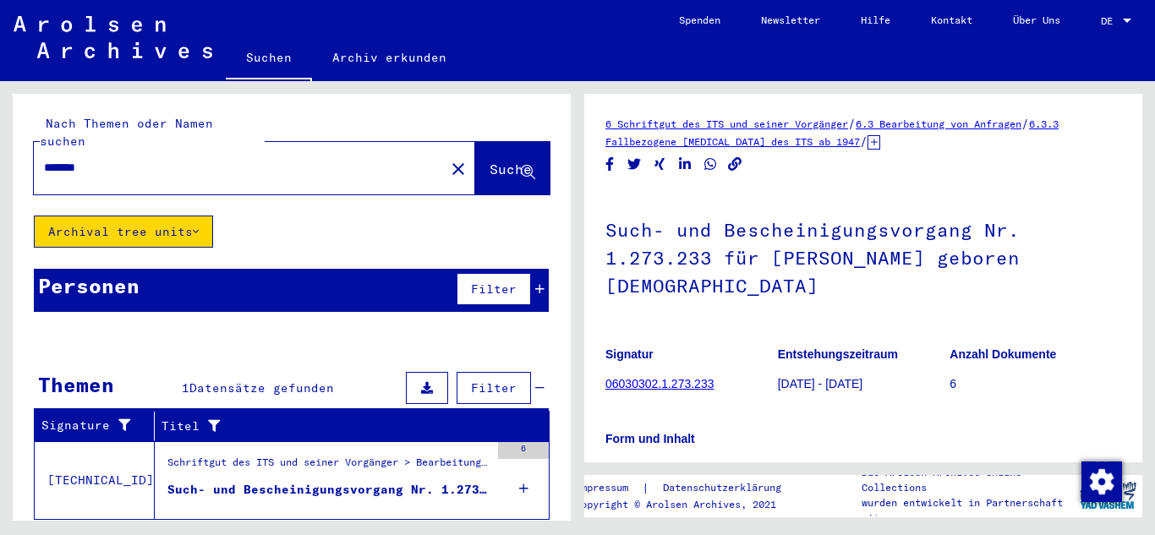
scroll to position [31, 0]
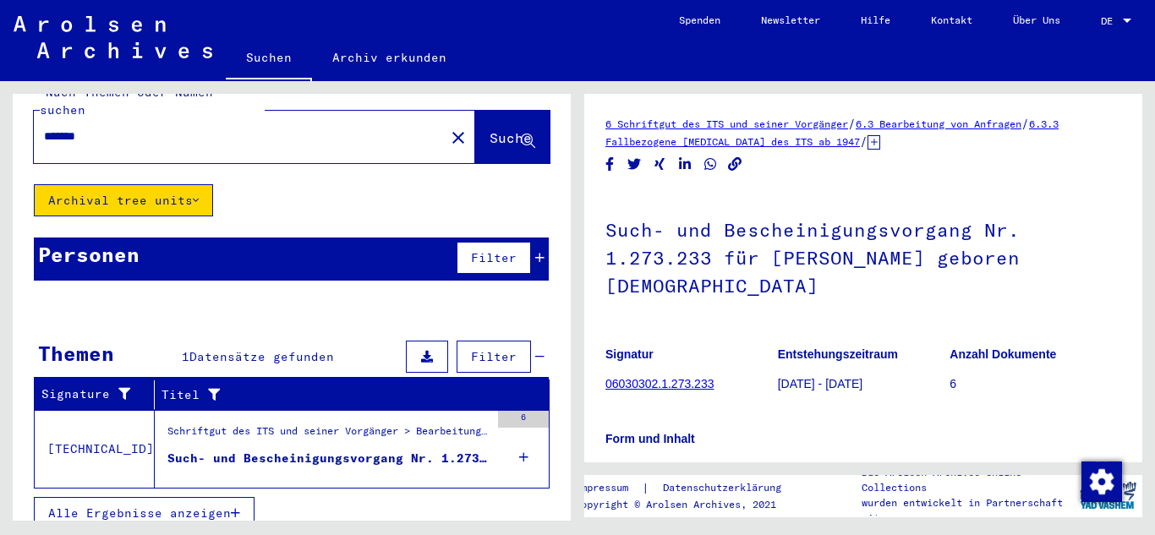
click at [375, 454] on figure "Such- und Bescheinigungsvorgang Nr. 1.273.233 für [PERSON_NAME] geboren [DEMOGR…" at bounding box center [328, 462] width 322 height 25
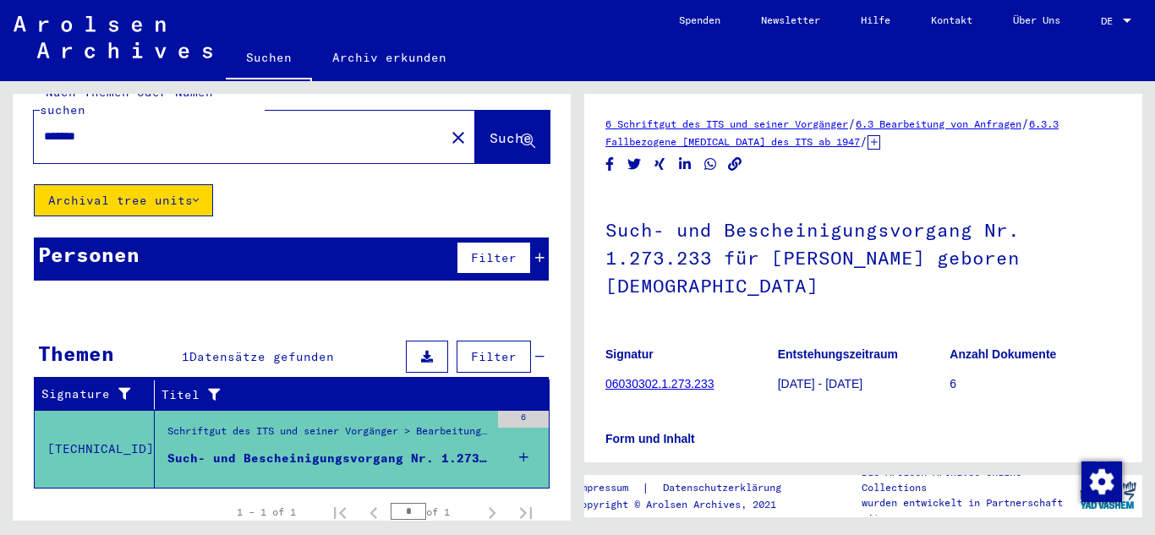
click at [529, 441] on div "6" at bounding box center [523, 449] width 51 height 76
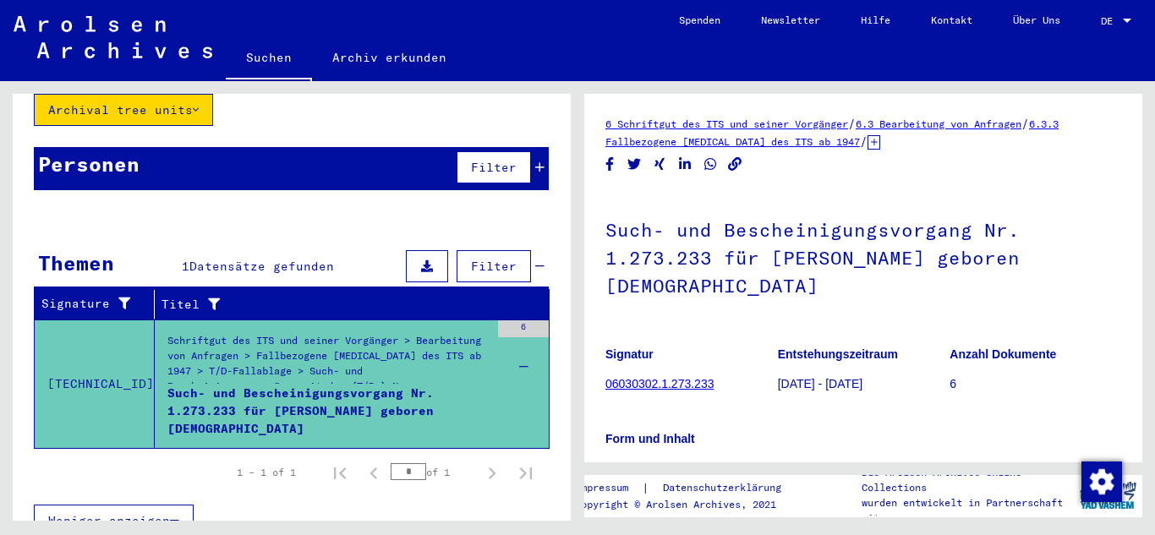
scroll to position [129, 0]
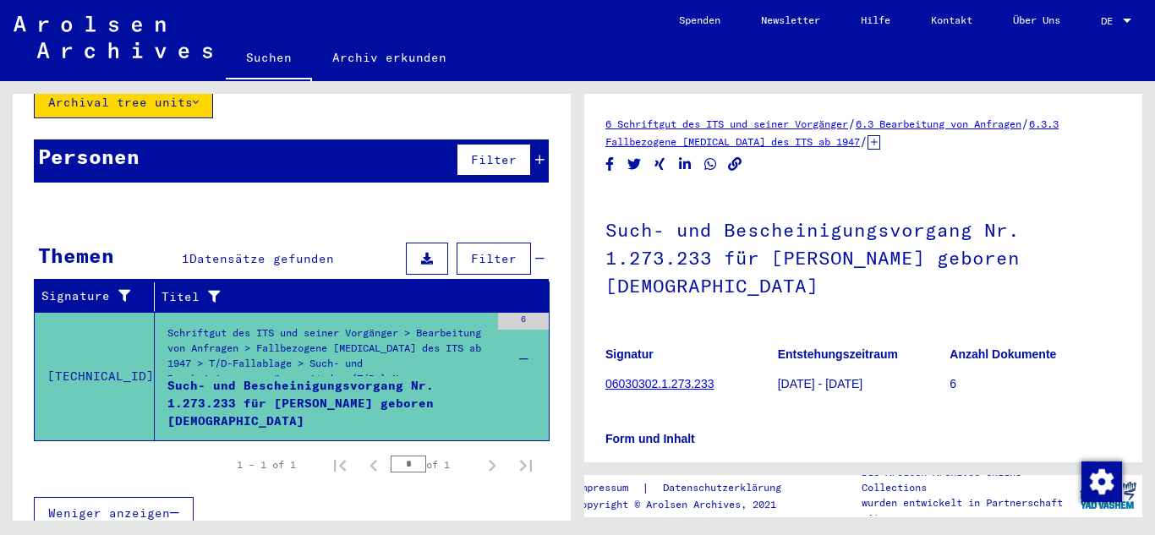
click at [311, 385] on div "Such- und Bescheinigungsvorgang Nr. 1.273.233 für [PERSON_NAME] geboren [DEMOGR…" at bounding box center [328, 402] width 322 height 51
click at [435, 244] on button at bounding box center [427, 259] width 42 height 32
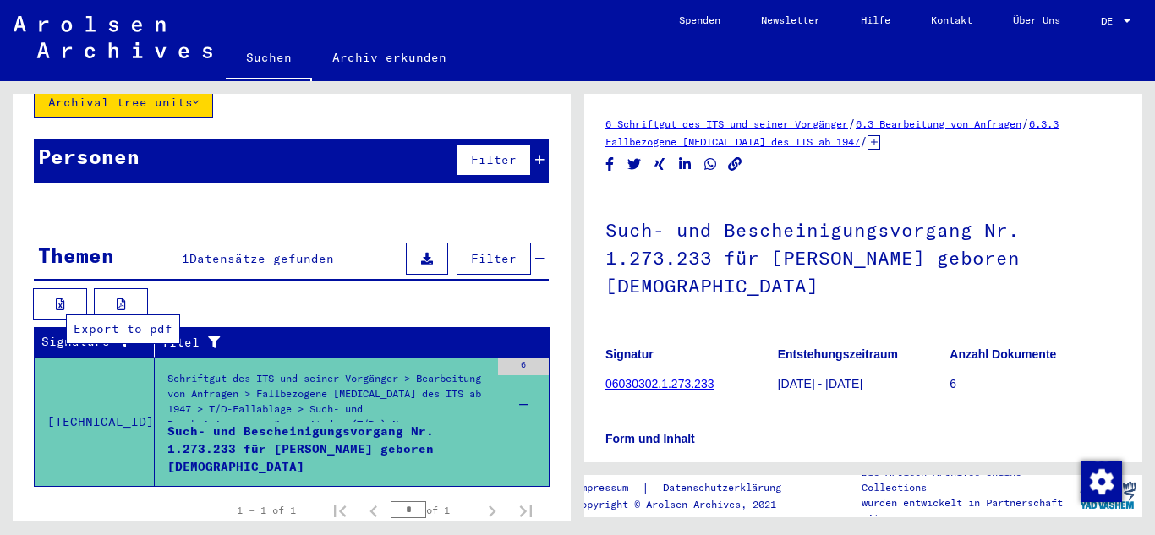
click at [125, 293] on button at bounding box center [121, 304] width 54 height 32
type input "**********"
